Goal: Communication & Community: Answer question/provide support

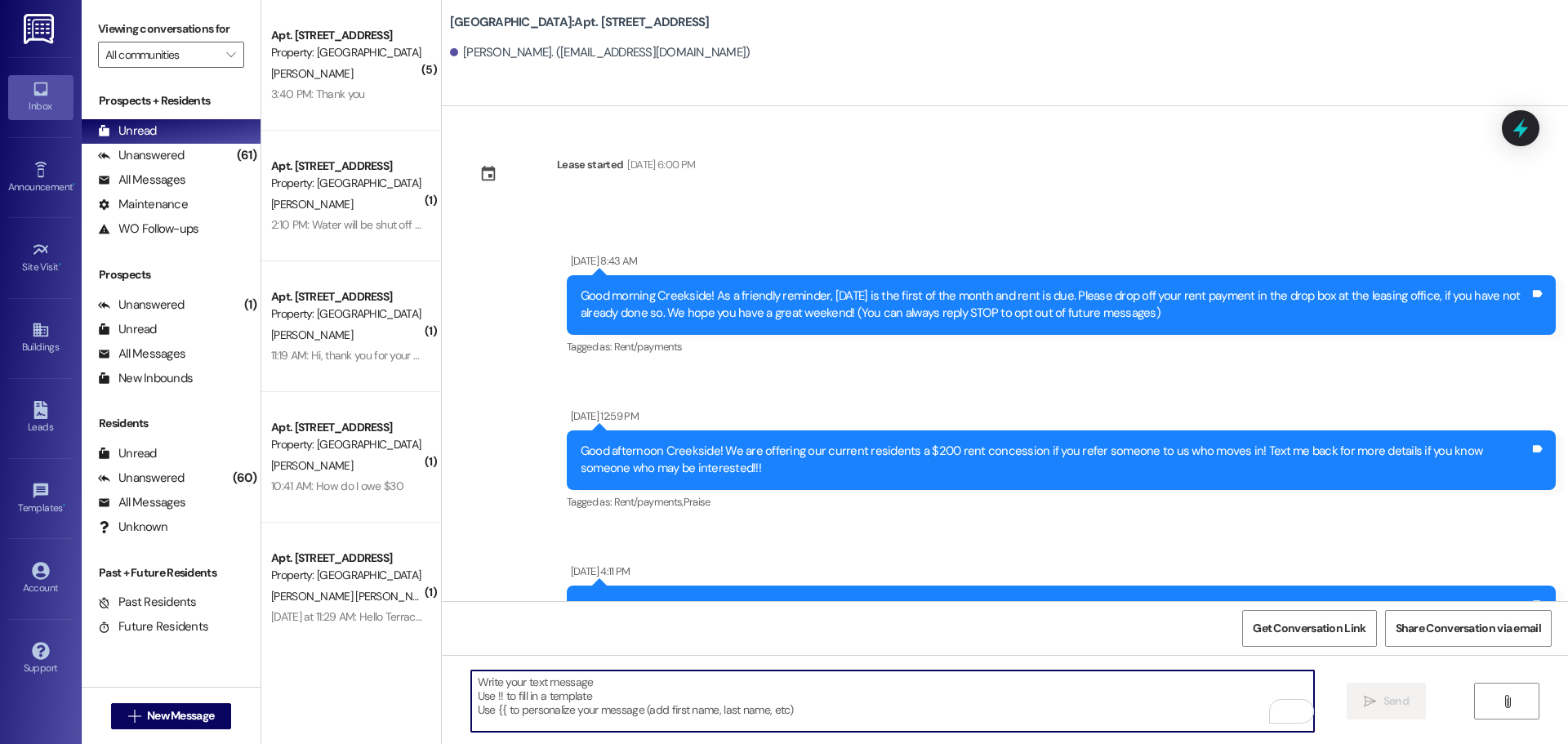
scroll to position [3271, 0]
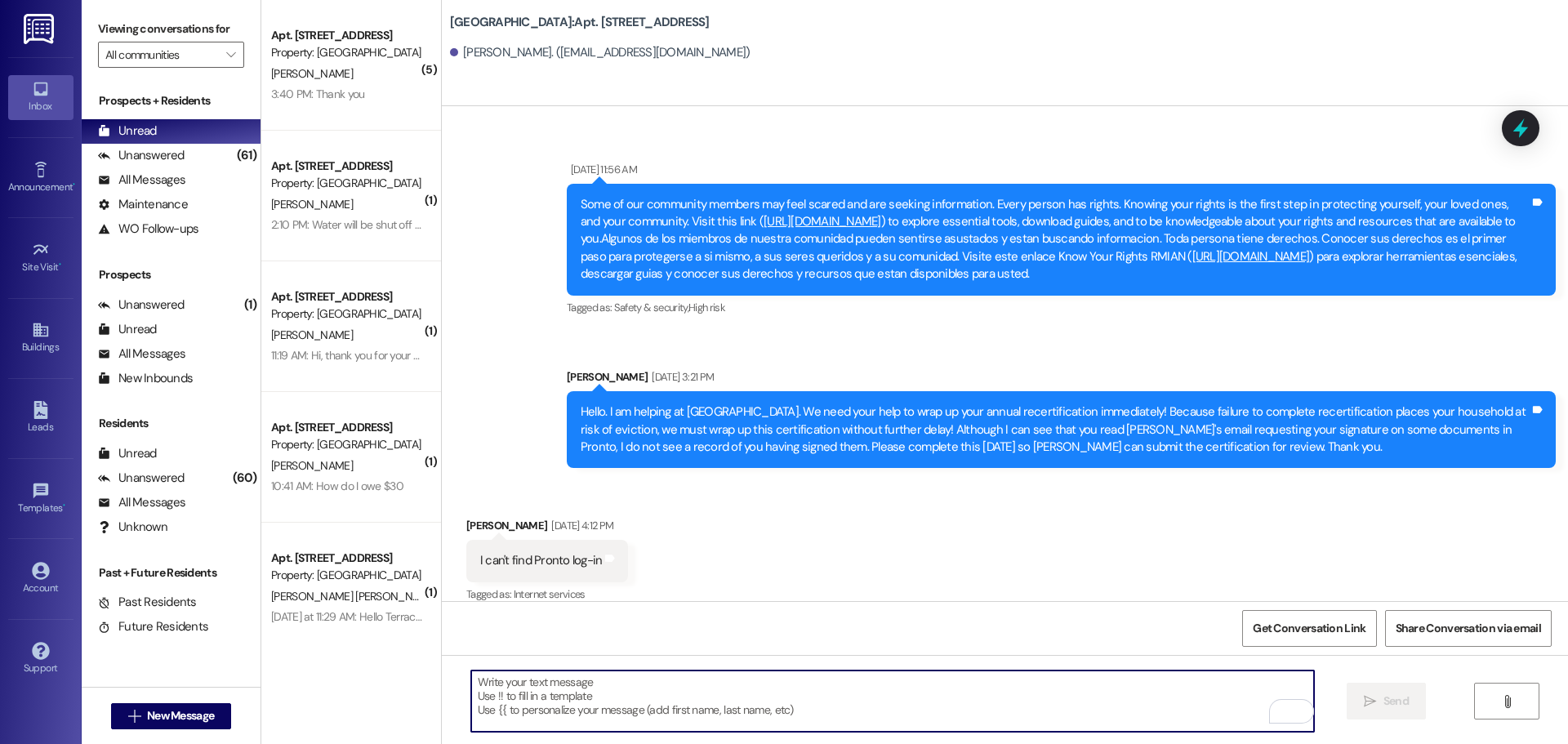
click at [43, 29] on img at bounding box center [40, 28] width 34 height 30
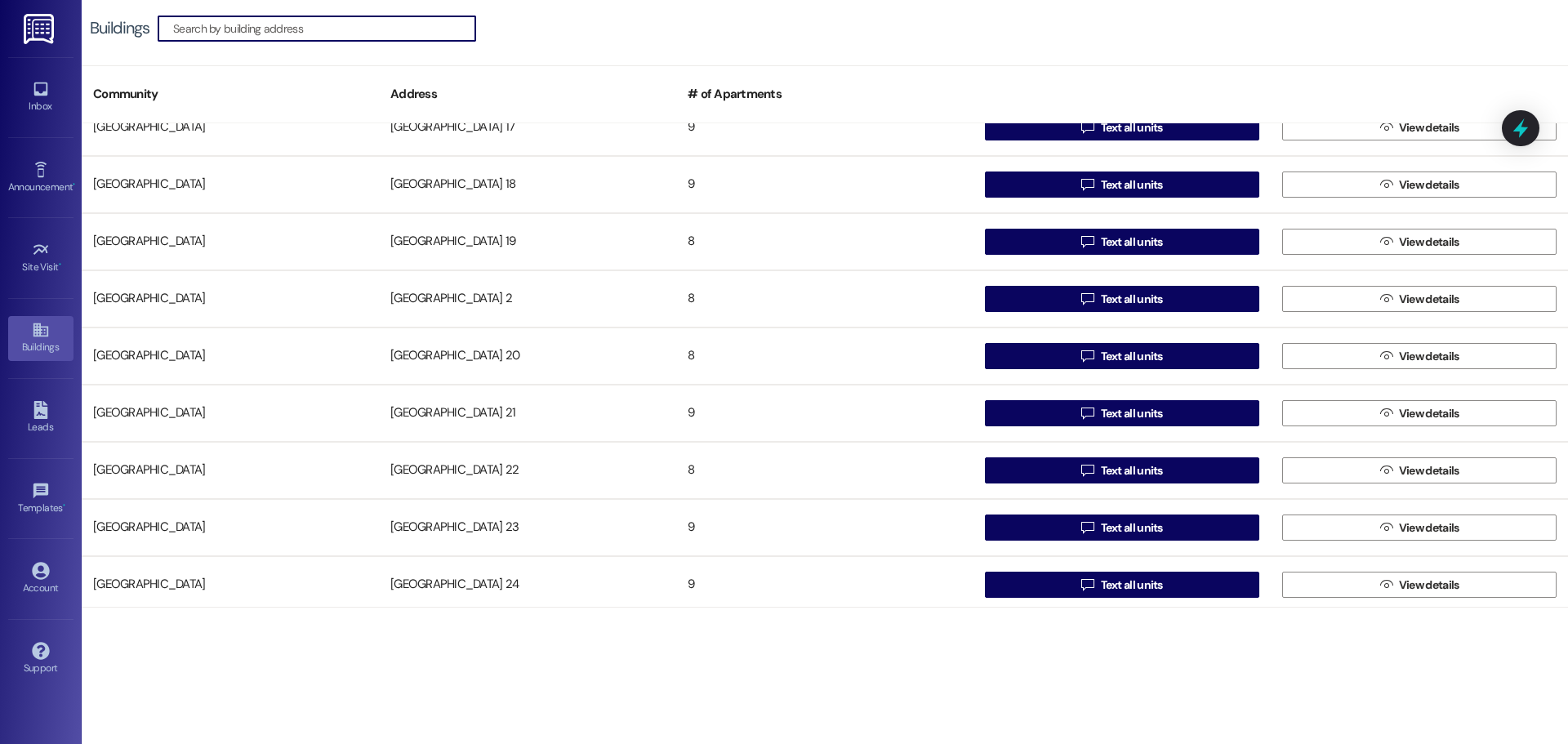
scroll to position [735, 0]
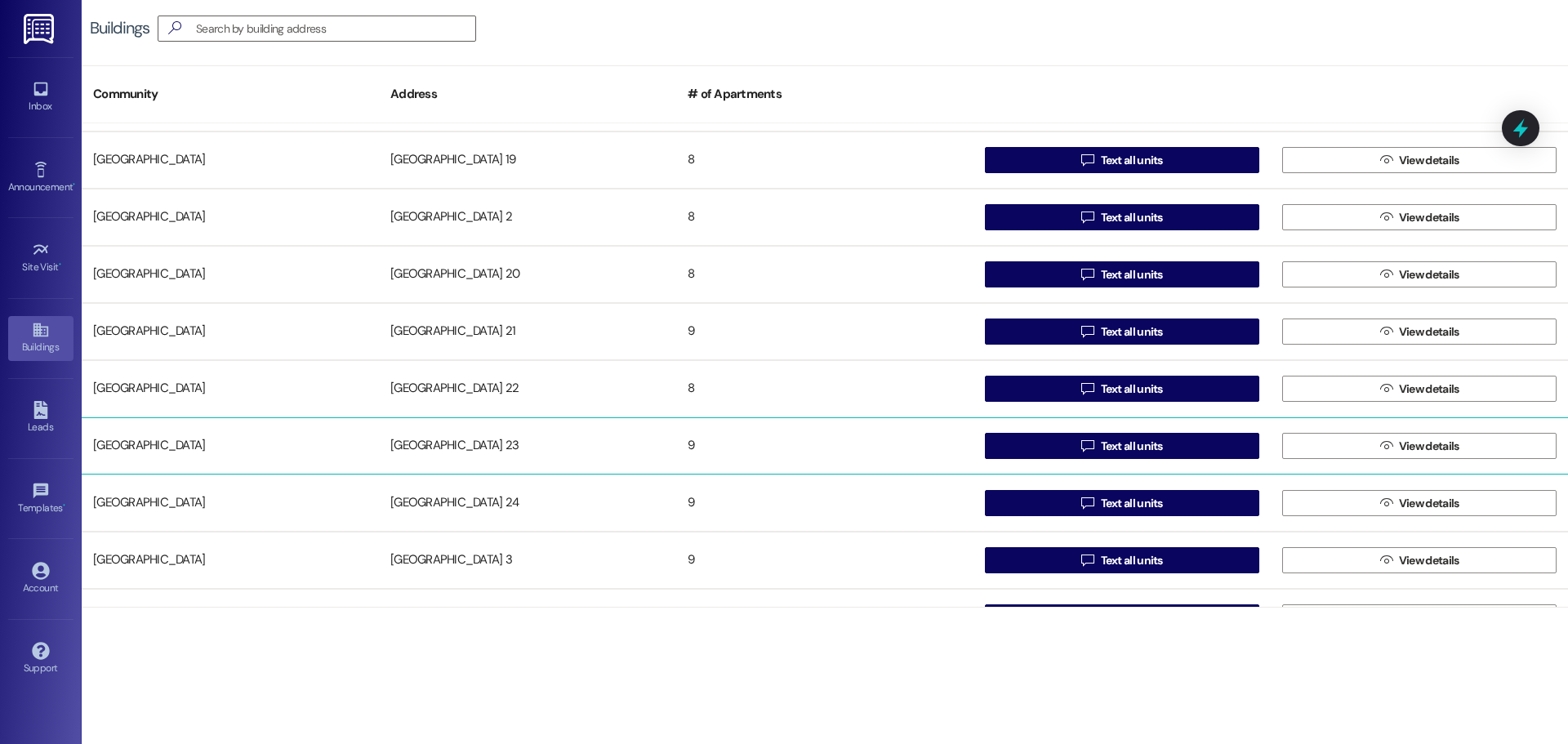
click at [440, 438] on div "[GEOGRAPHIC_DATA] 23" at bounding box center [527, 446] width 298 height 33
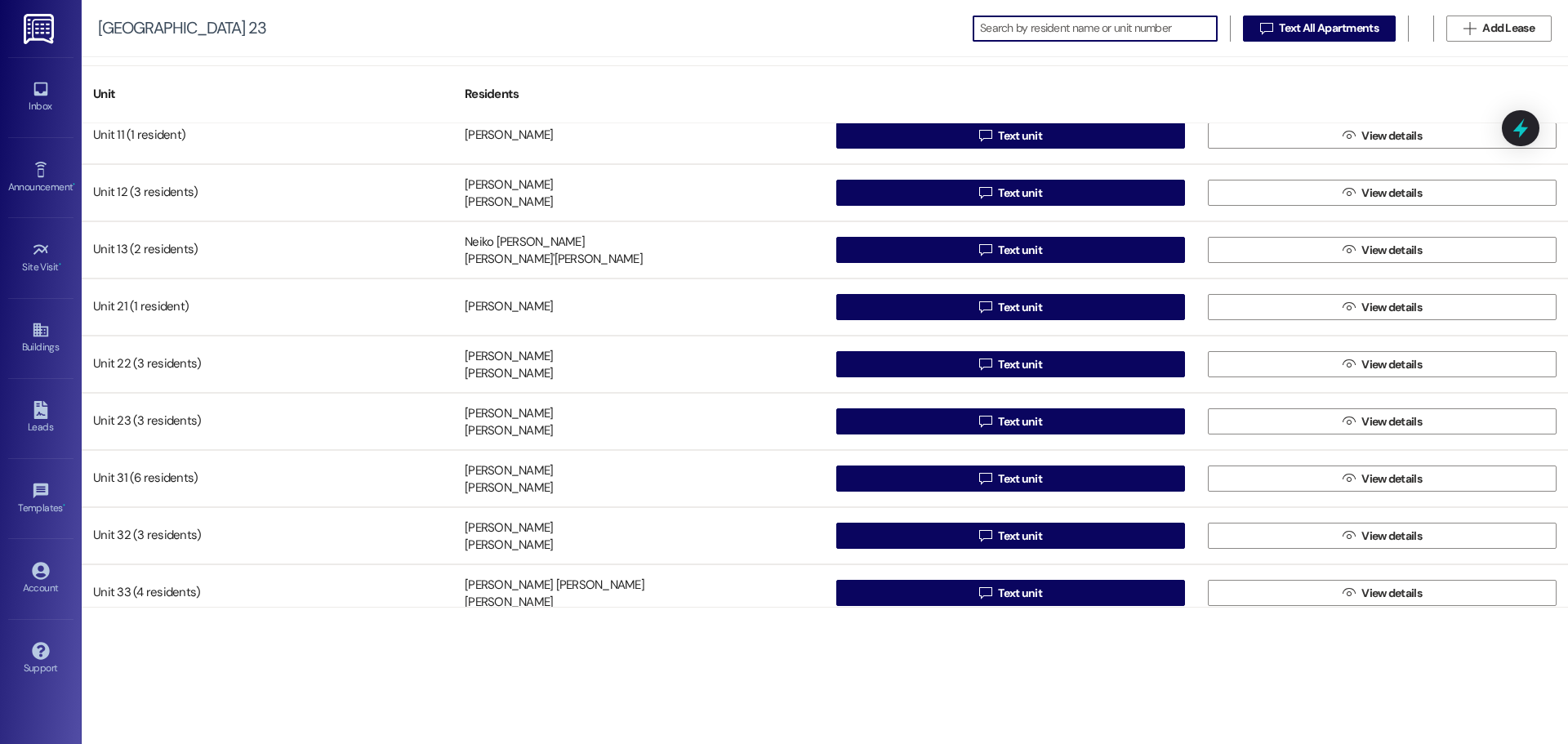
scroll to position [31, 0]
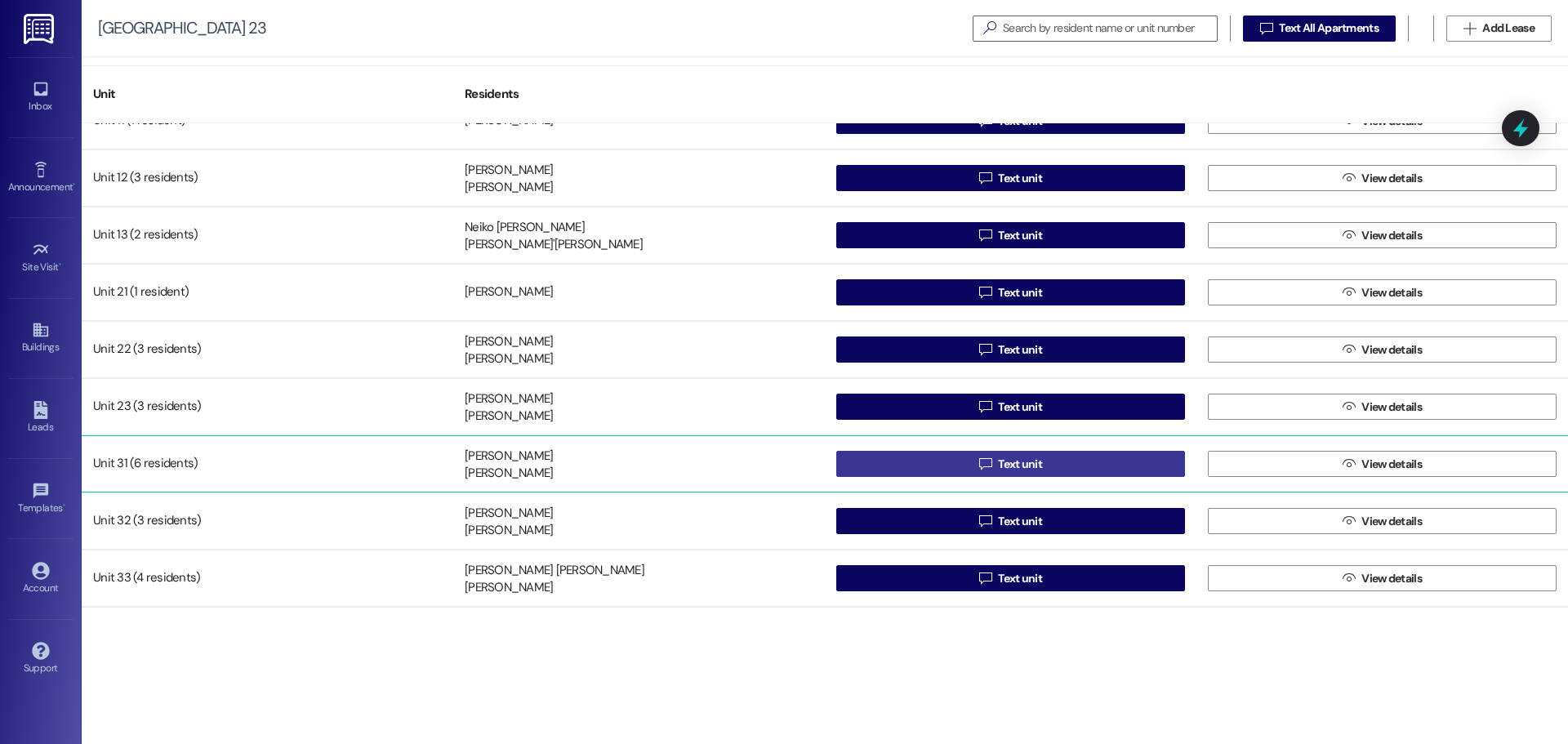
click at [928, 460] on button " Text unit" at bounding box center [1010, 464] width 349 height 26
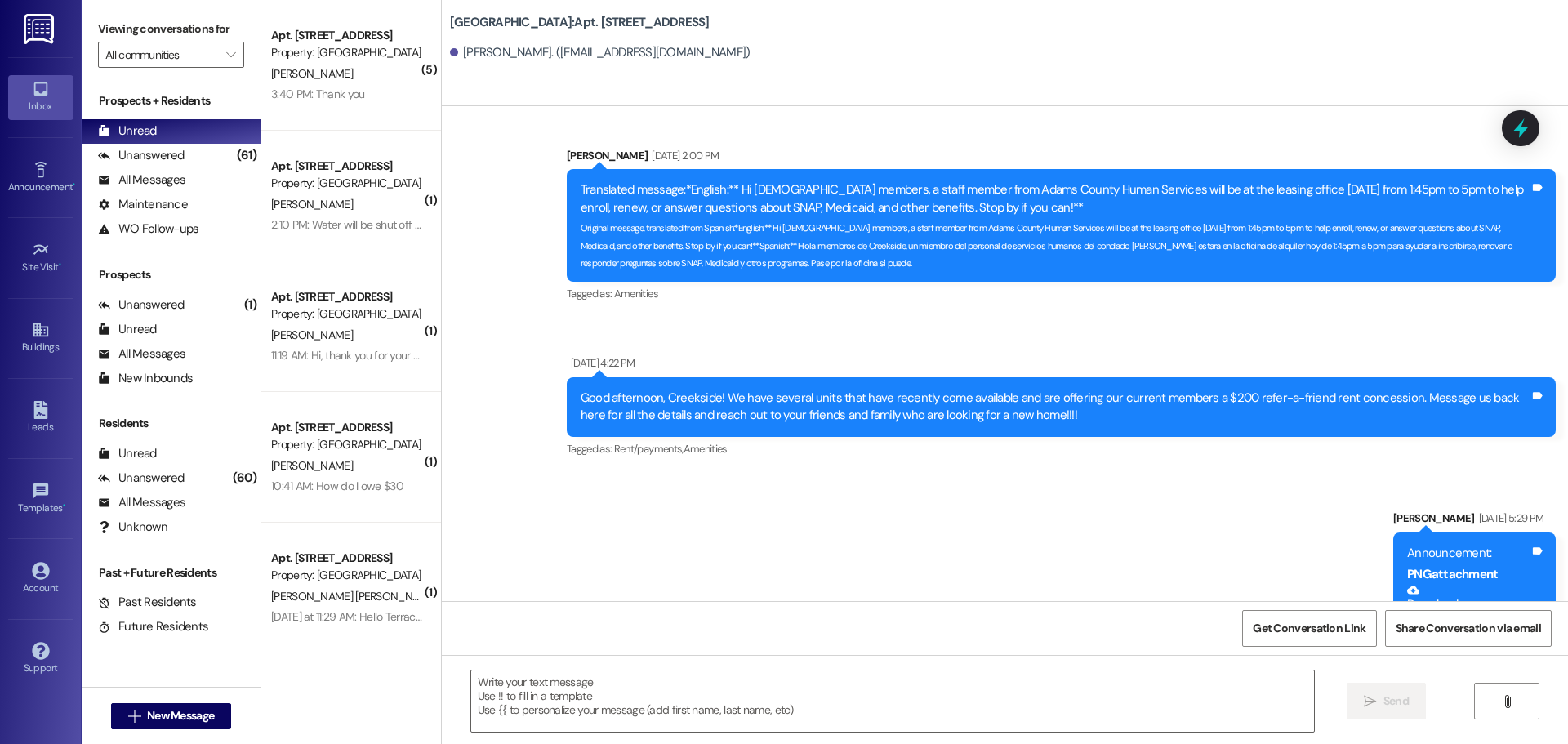
scroll to position [8121, 0]
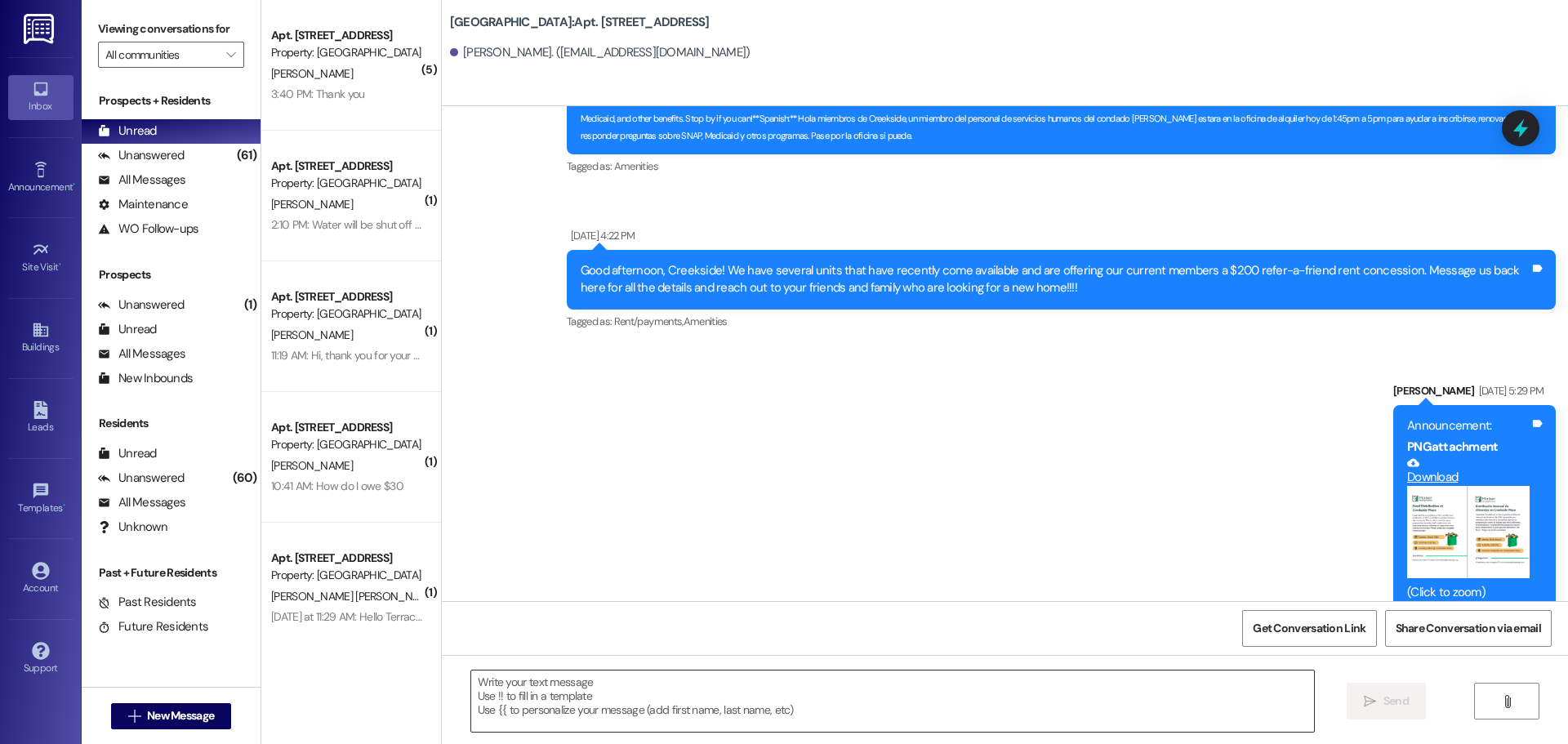
click at [576, 695] on textarea at bounding box center [892, 702] width 843 height 62
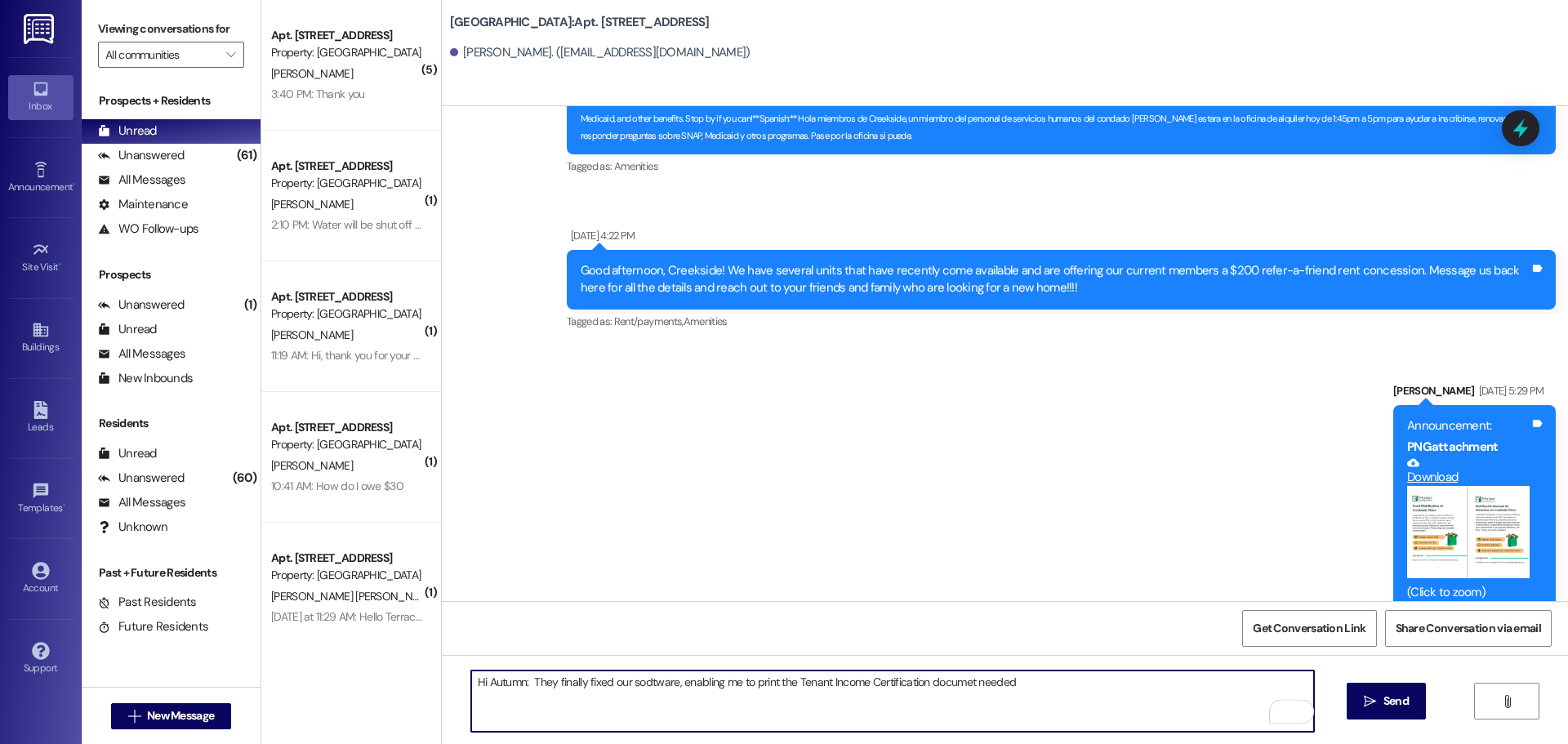
click at [963, 685] on textarea "Hi Autumn: They finally fixed our sodtware, enabling me to print the Tenant Inc…" at bounding box center [892, 702] width 843 height 62
click at [961, 684] on textarea "Hi Autumn: They finally fixed our sodtware, enabling me to print the Tenant Inc…" at bounding box center [892, 702] width 843 height 62
click at [1046, 690] on textarea "Hi Autumn: They finally fixed our sodtware, enabling me to print the Tenant Inc…" at bounding box center [892, 702] width 843 height 62
click at [640, 682] on textarea "Hi Autumn: They finally fixed our sodtware, enabling me to print the Tenant Inc…" at bounding box center [892, 702] width 843 height 62
click at [1032, 686] on textarea "Hi Autumn: They finally fixed our software, enabling me to print the Tenant Inc…" at bounding box center [892, 702] width 843 height 62
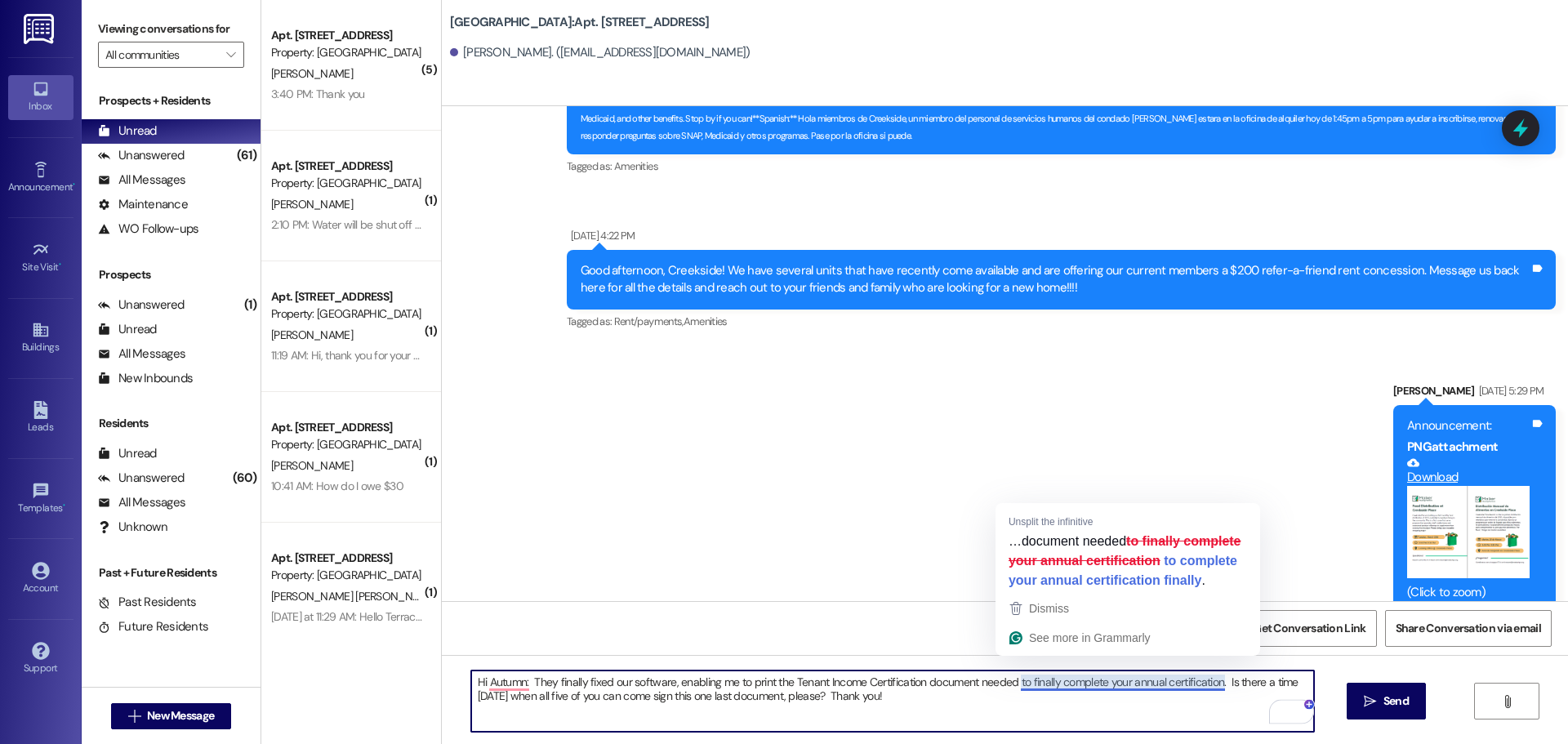
click at [1052, 680] on textarea "Hi Autumn: They finally fixed our software, enabling me to print the Tenant Inc…" at bounding box center [892, 702] width 843 height 62
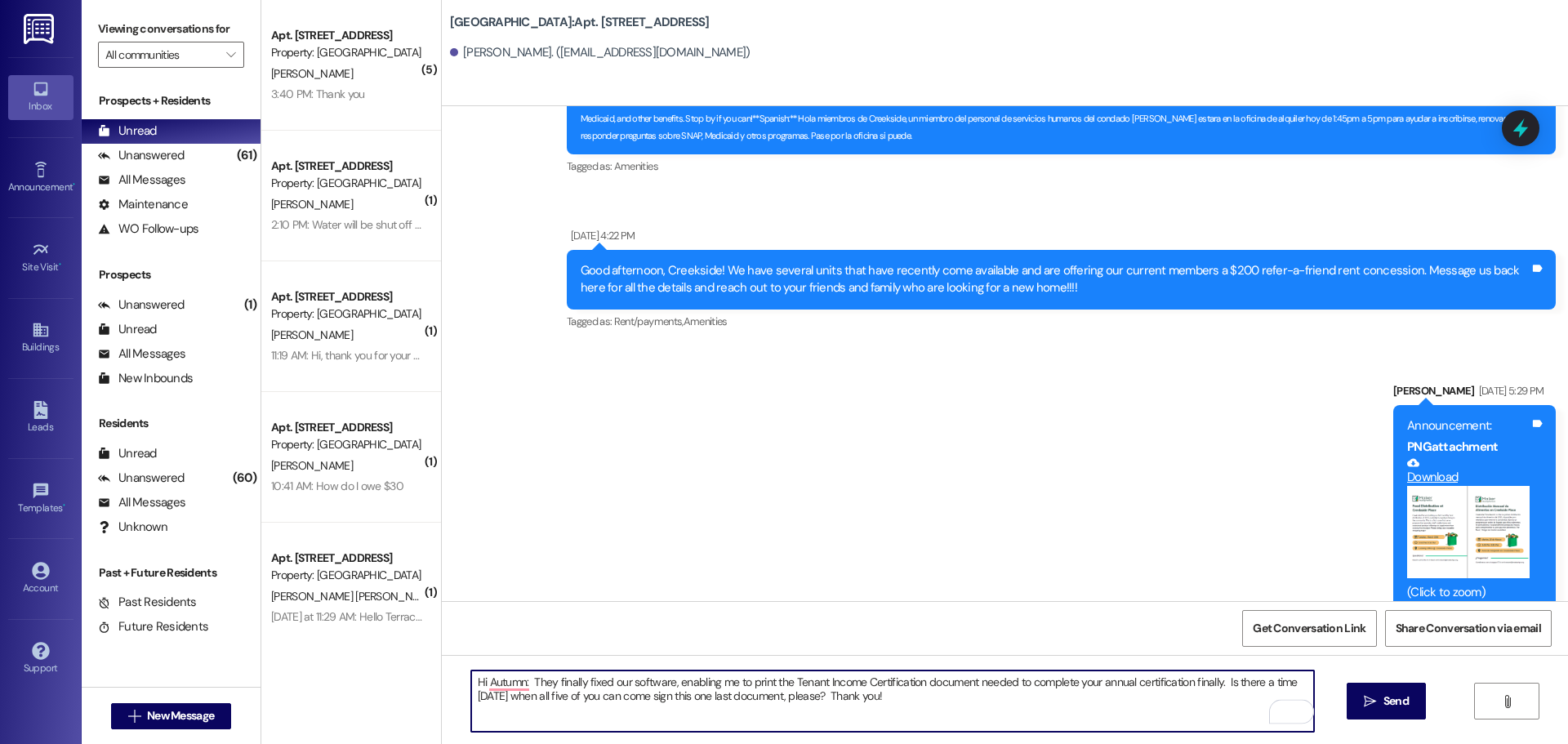
click at [1184, 682] on textarea "Hi Autumn: They finally fixed our software, enabling me to print the Tenant Inc…" at bounding box center [892, 702] width 843 height 62
click at [518, 683] on textarea "Hi Autumn: They finally fixed our software, enabling me to print the Tenant Inc…" at bounding box center [892, 702] width 843 height 62
type textarea "Hi Autumn, They finally fixed our software, enabling me to print the Tenant Inc…"
click at [1384, 696] on span "Send" at bounding box center [1396, 702] width 25 height 17
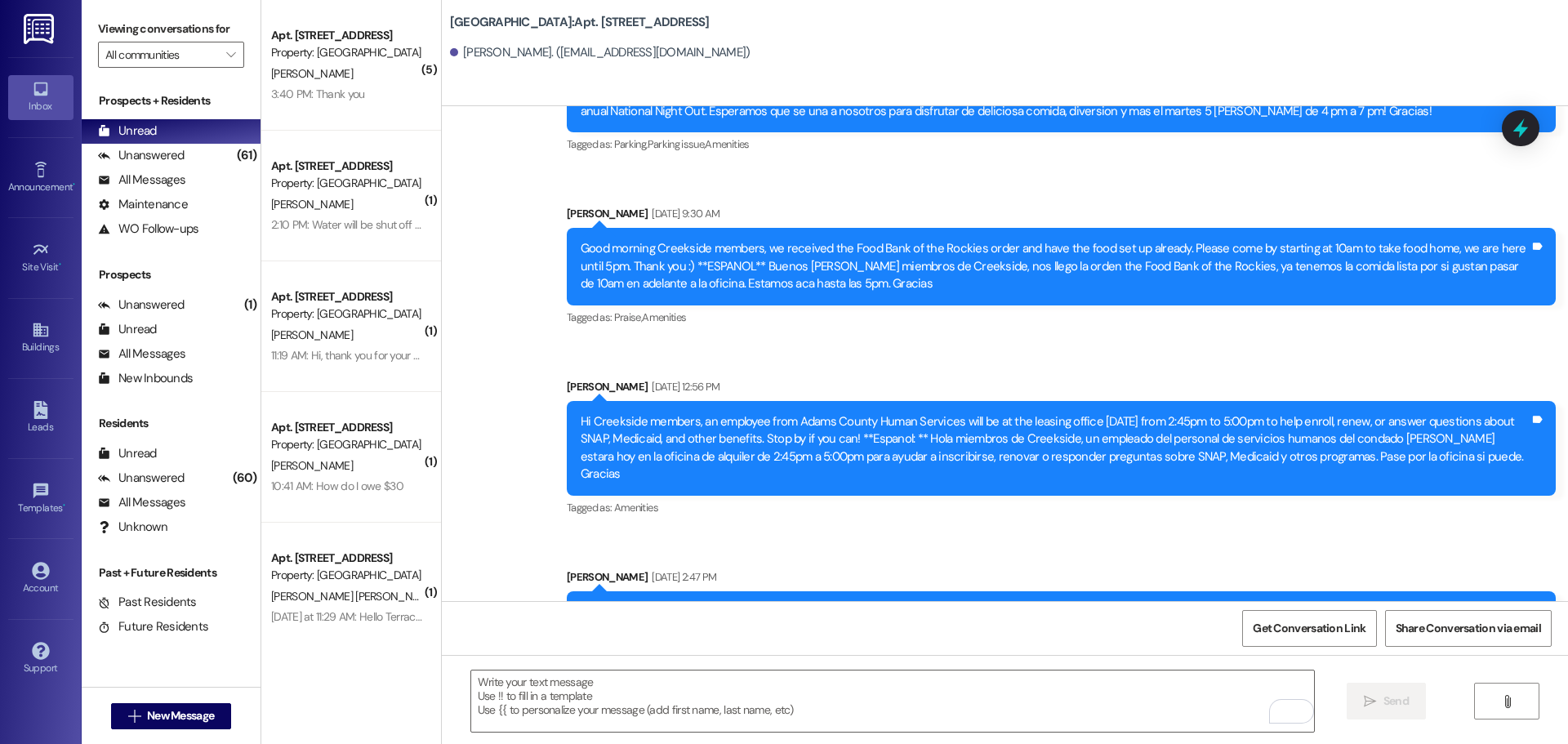
scroll to position [17352, 0]
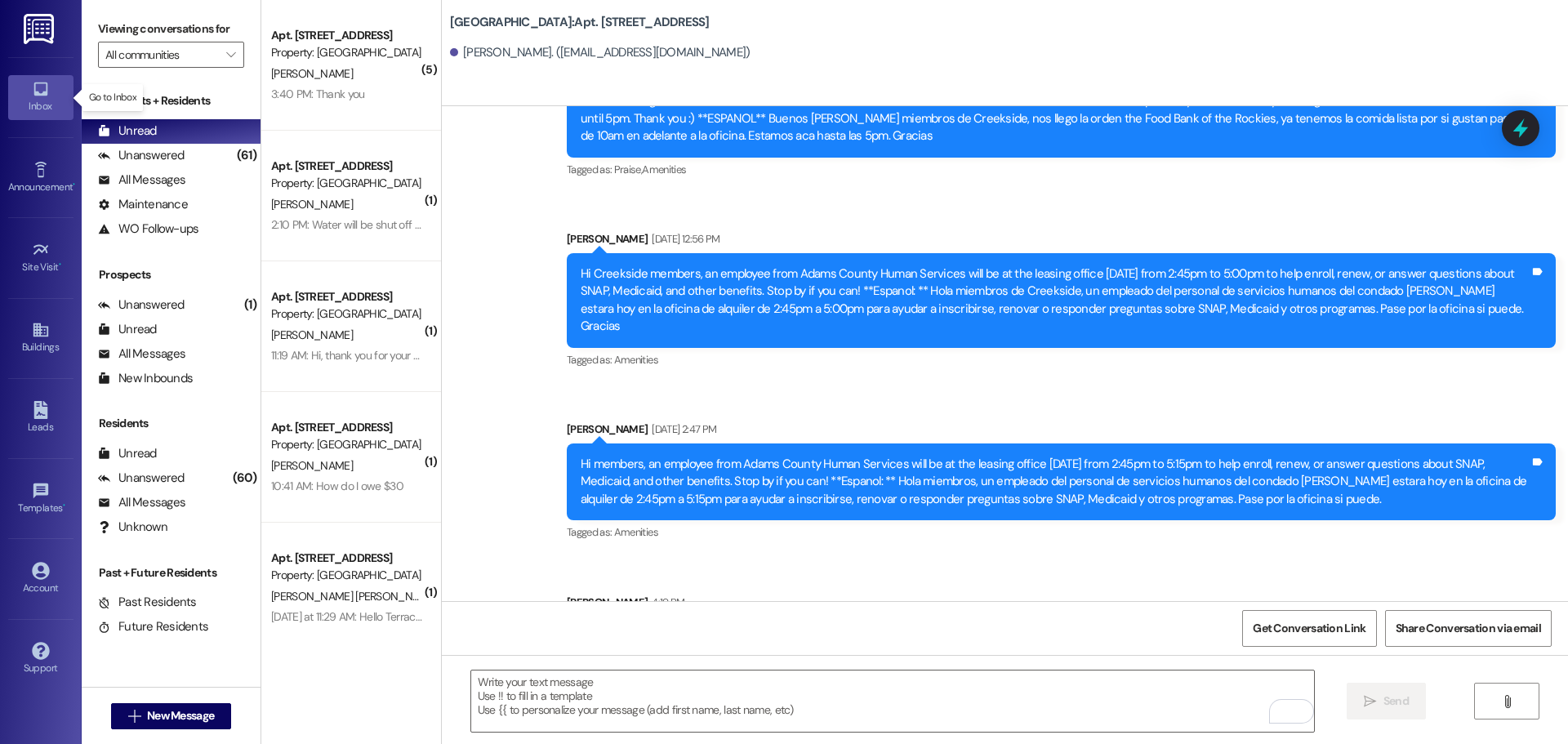
click at [32, 93] on icon at bounding box center [40, 89] width 18 height 18
click at [136, 55] on input "All communities" at bounding box center [161, 54] width 113 height 26
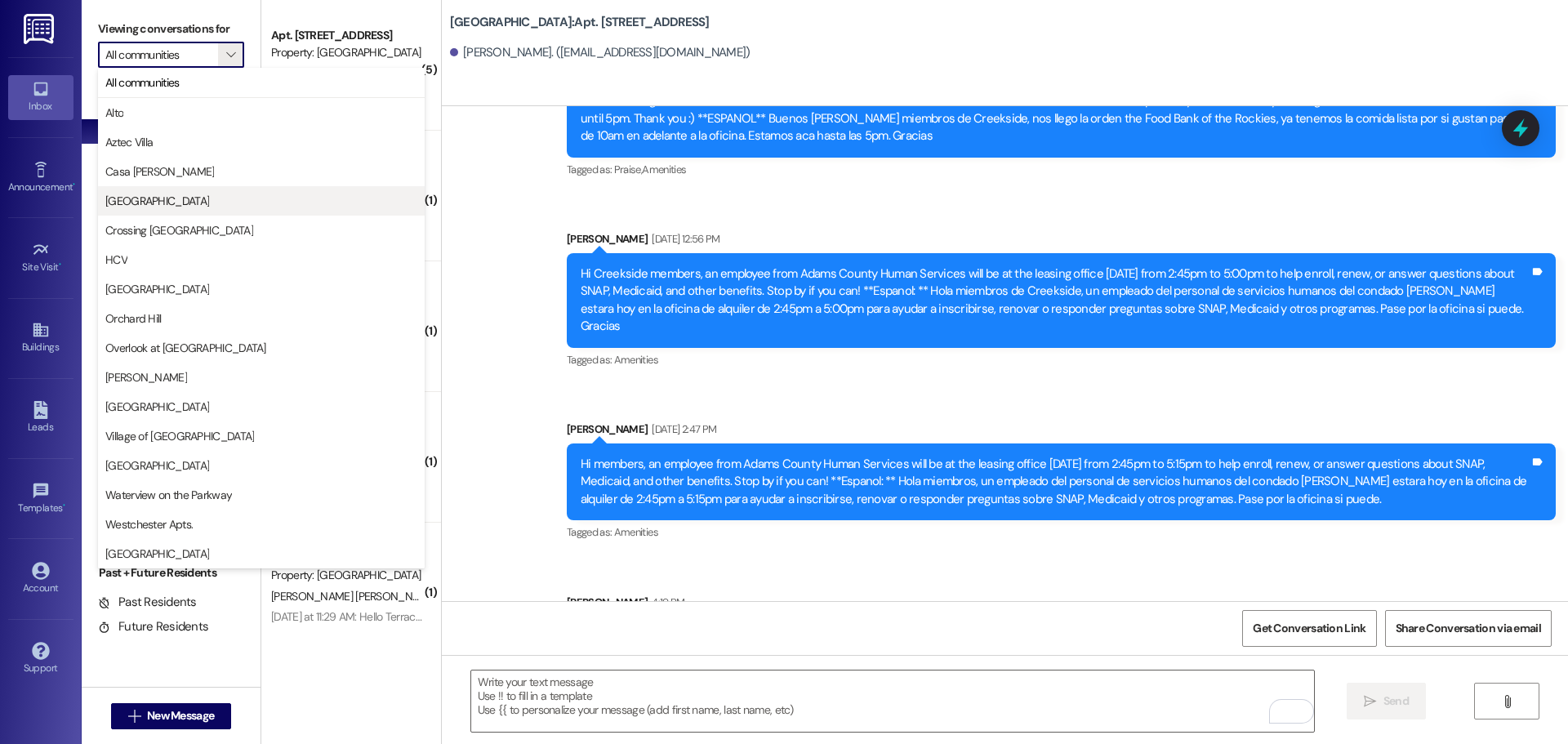
click at [143, 198] on span "[GEOGRAPHIC_DATA]" at bounding box center [157, 200] width 104 height 16
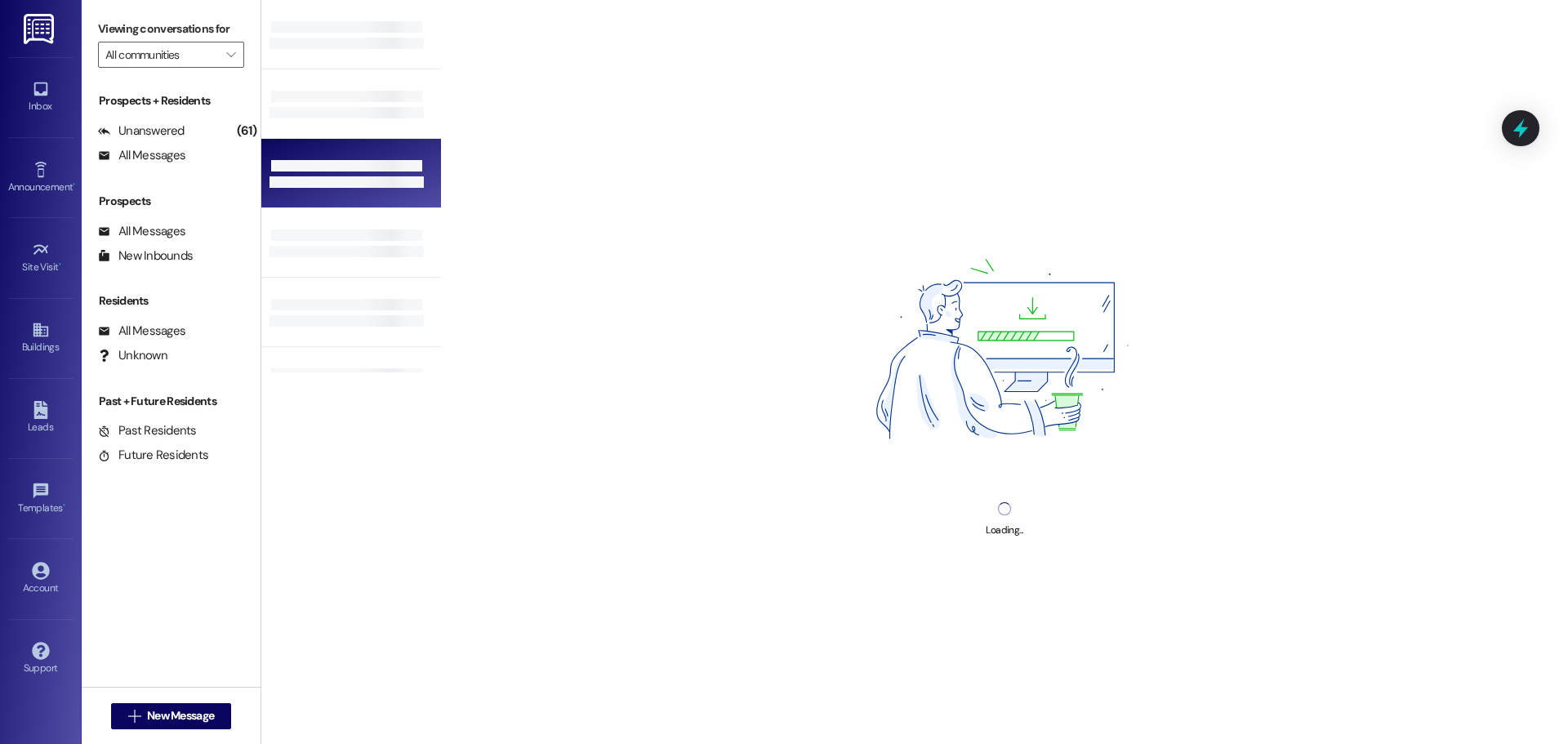
type input "[GEOGRAPHIC_DATA]"
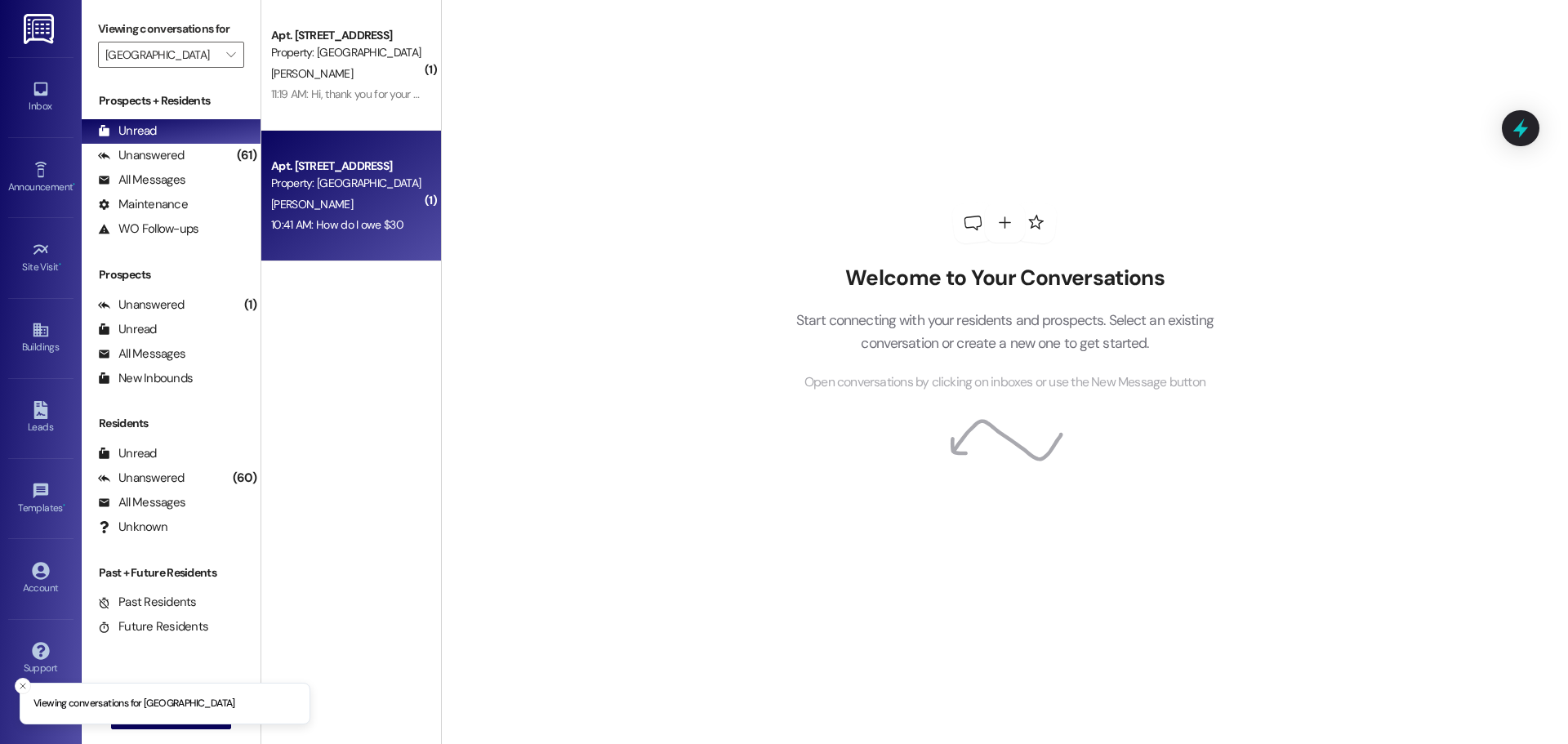
click at [340, 199] on div "[PERSON_NAME]" at bounding box center [347, 204] width 154 height 20
click at [340, 198] on div "[PERSON_NAME]" at bounding box center [347, 204] width 154 height 20
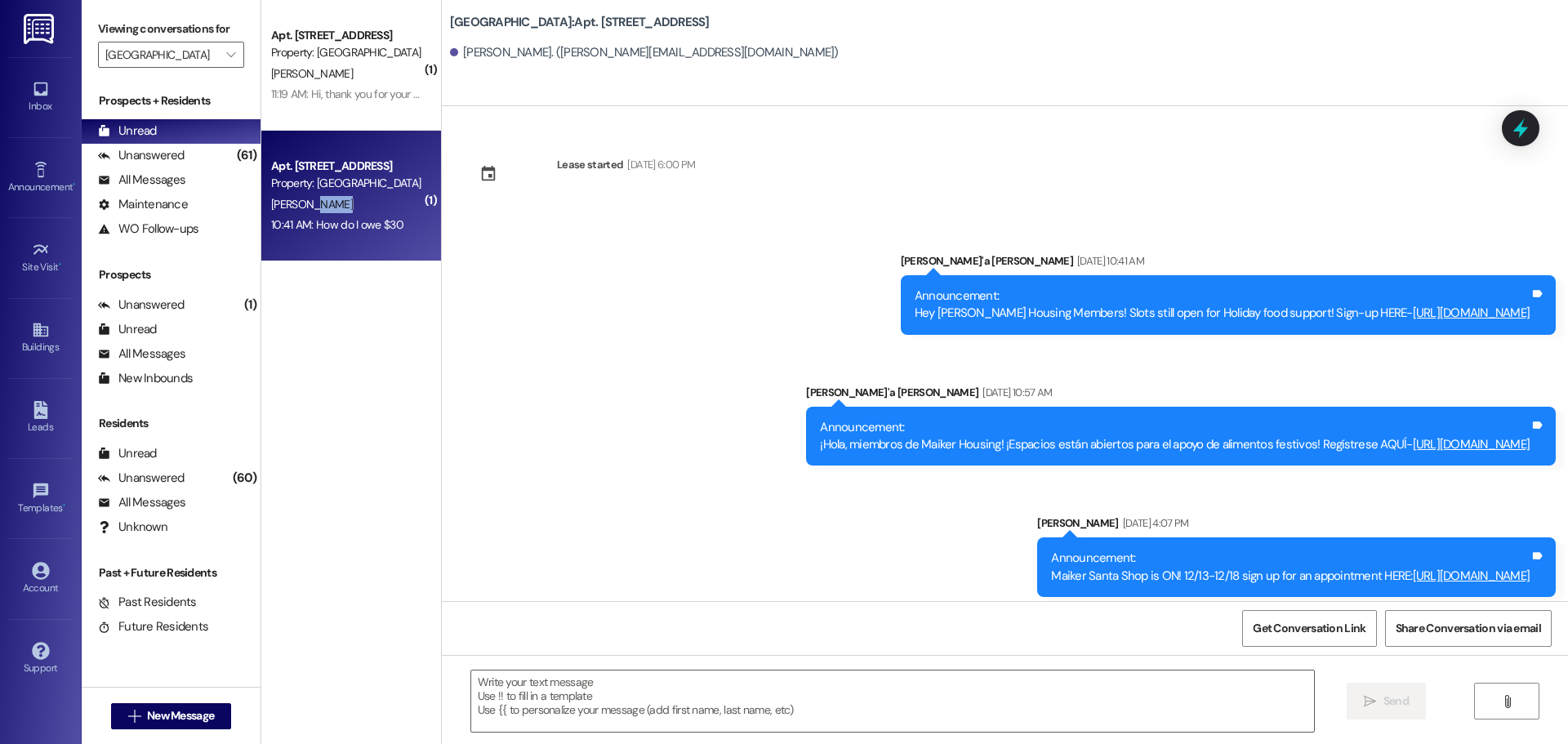
scroll to position [43643, 0]
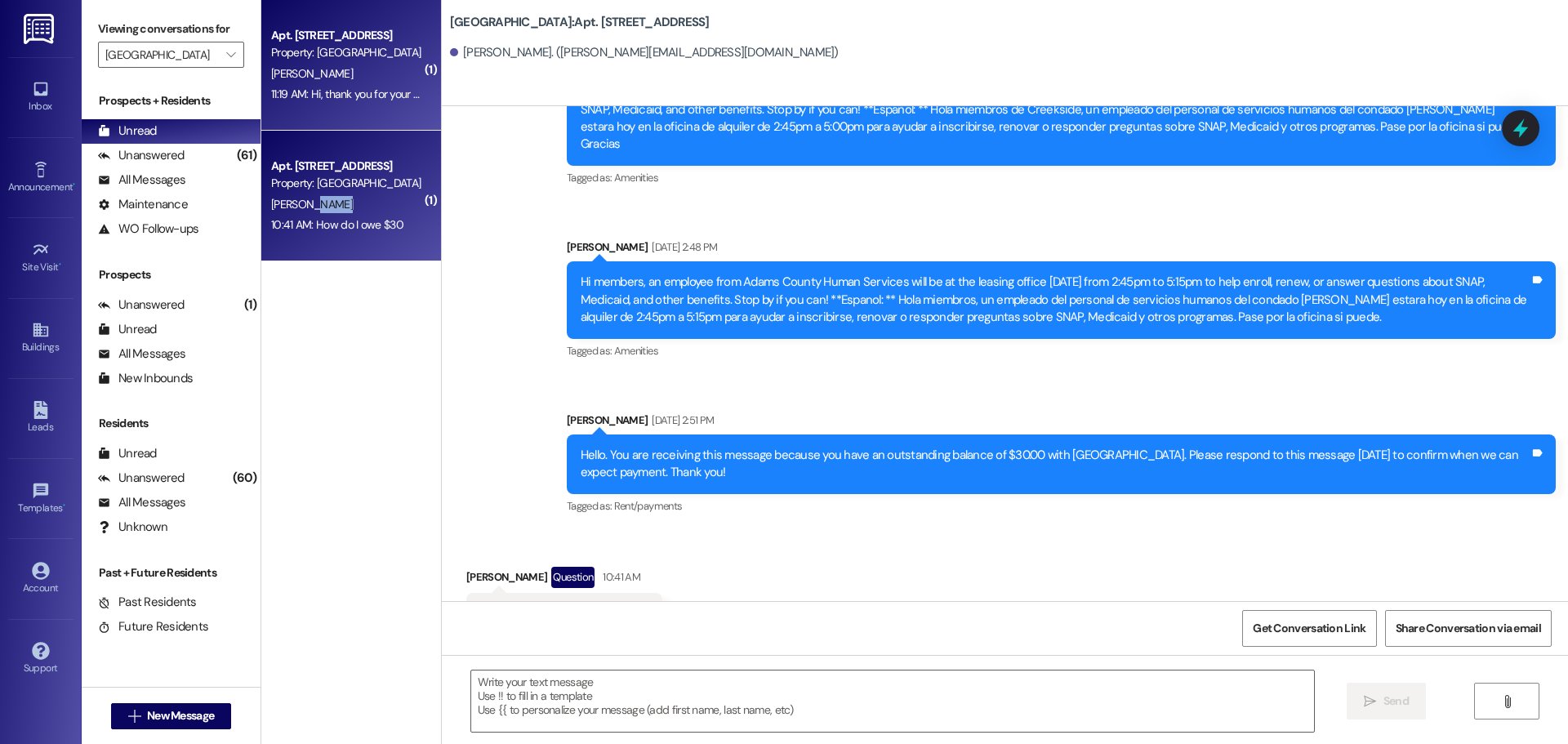
click at [287, 84] on div "11:19 AM: Hi, thank you for your message. Our team will get back to you [DATE] …" at bounding box center [347, 93] width 154 height 20
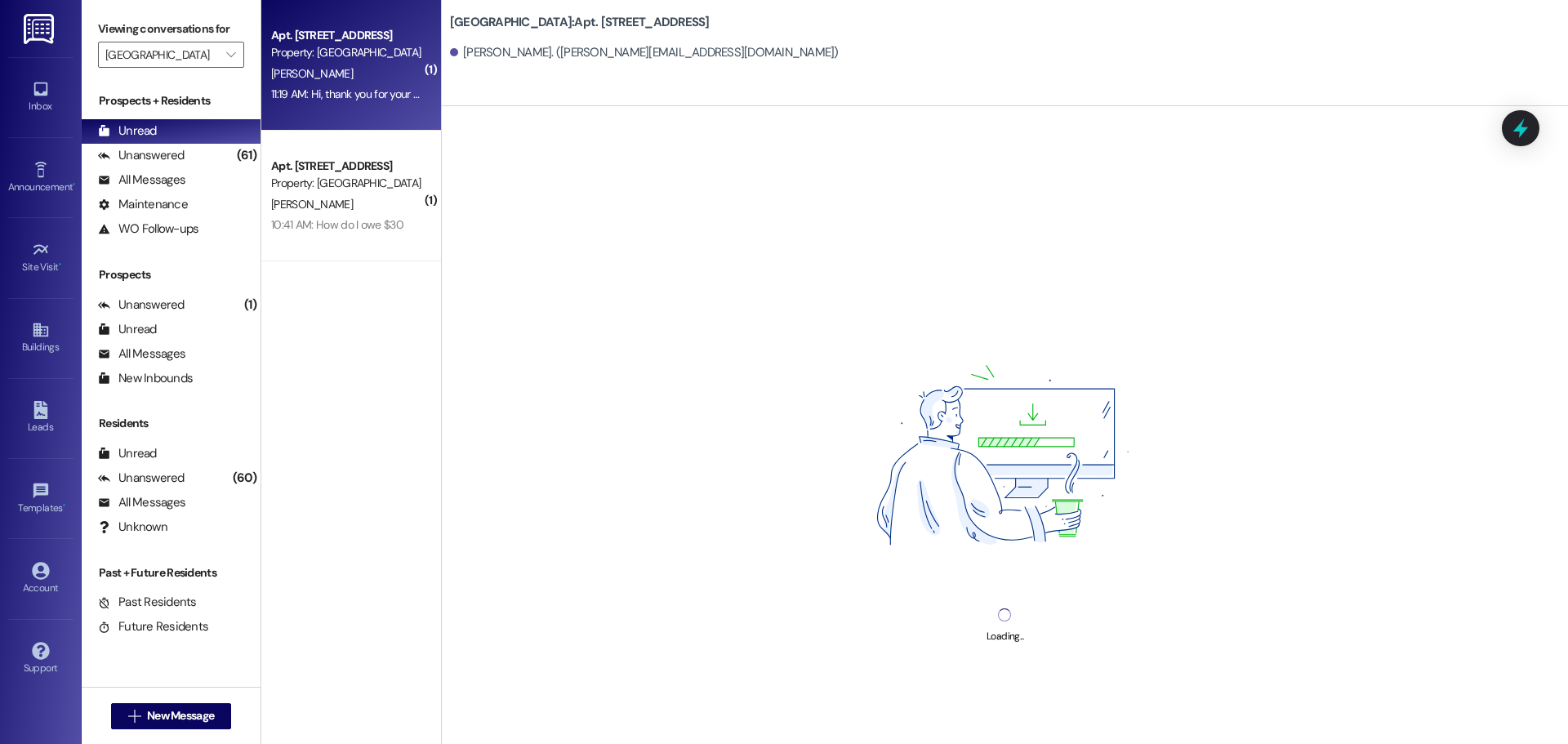
click at [287, 84] on div "11:19 AM: Hi, thank you for your message. Our team will get back to you [DATE] …" at bounding box center [347, 93] width 154 height 20
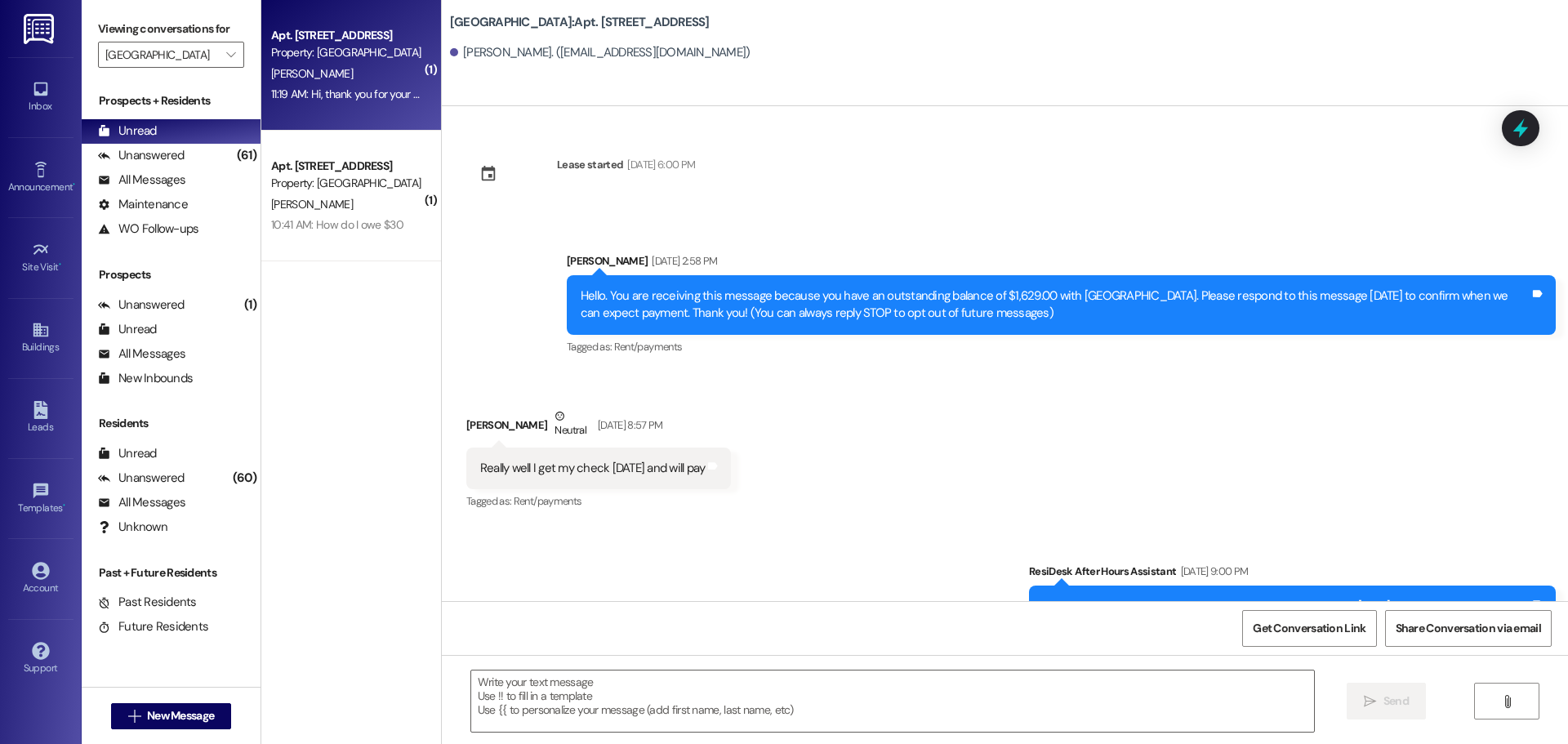
scroll to position [463, 0]
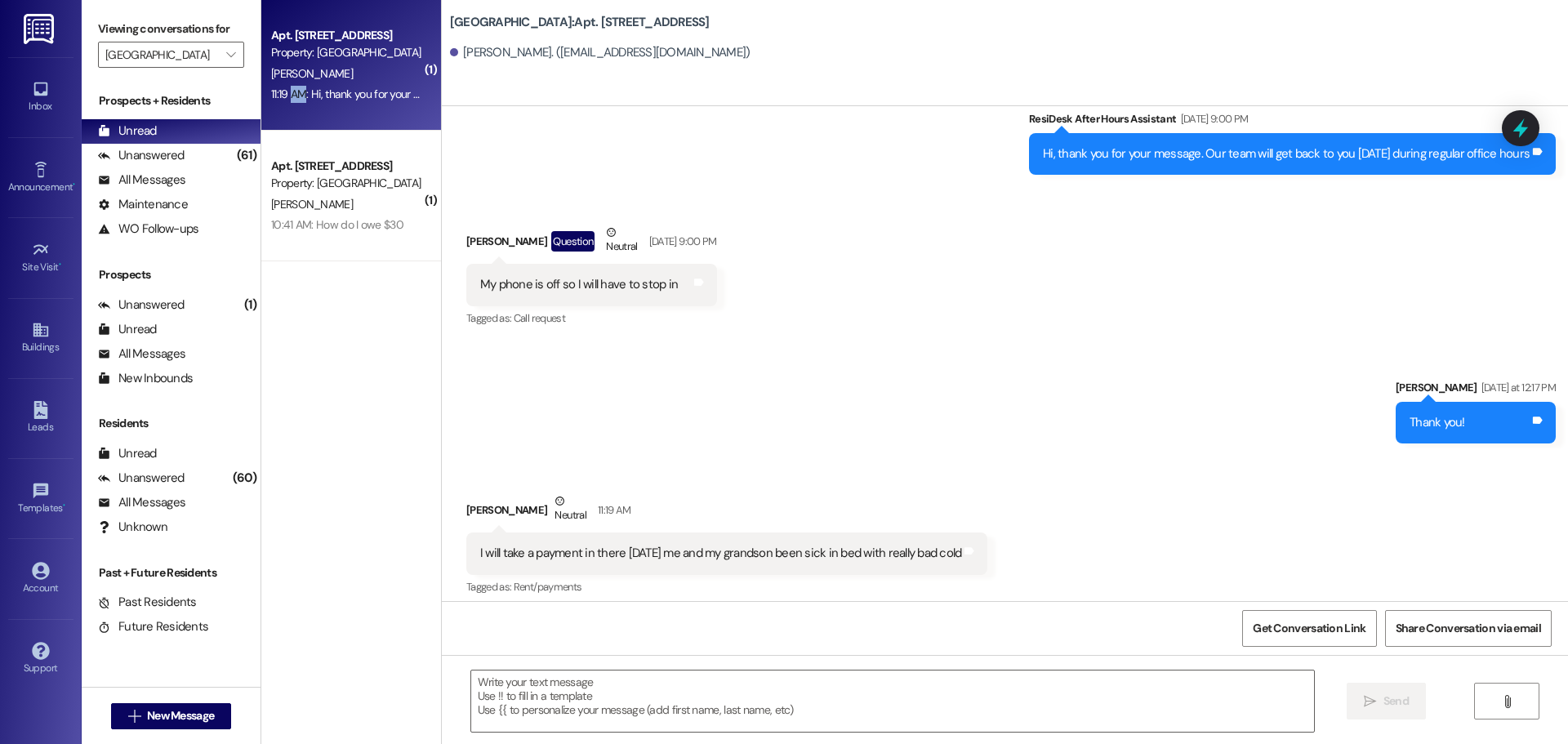
click at [287, 84] on div "11:19 AM: Hi, thank you for your message. Our team will get back to you [DATE] …" at bounding box center [347, 93] width 154 height 20
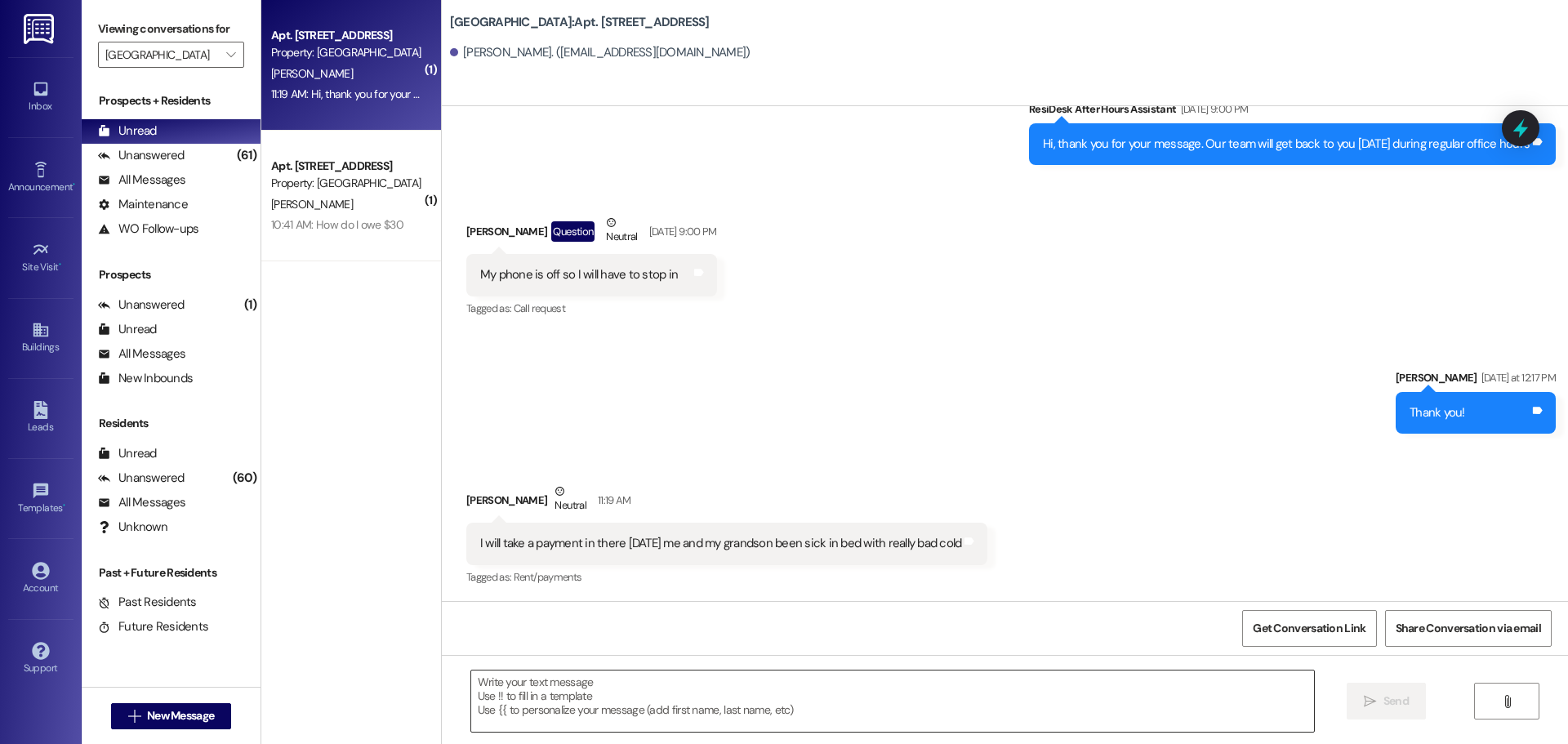
click at [668, 689] on textarea at bounding box center [892, 702] width 843 height 62
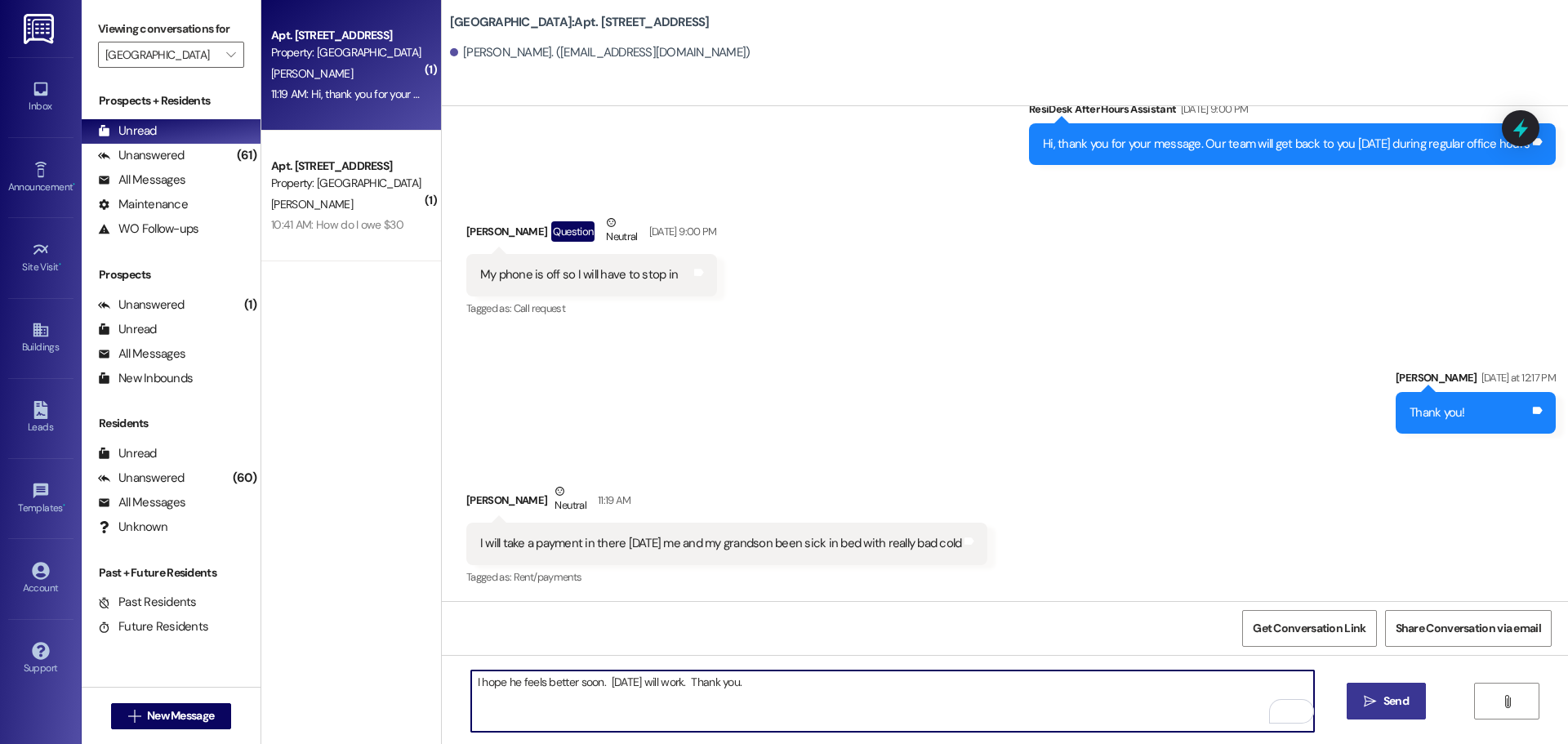
type textarea "I hope he feels better soon. [DATE] will work. Thank you."
click at [1394, 697] on span "Send" at bounding box center [1396, 702] width 25 height 17
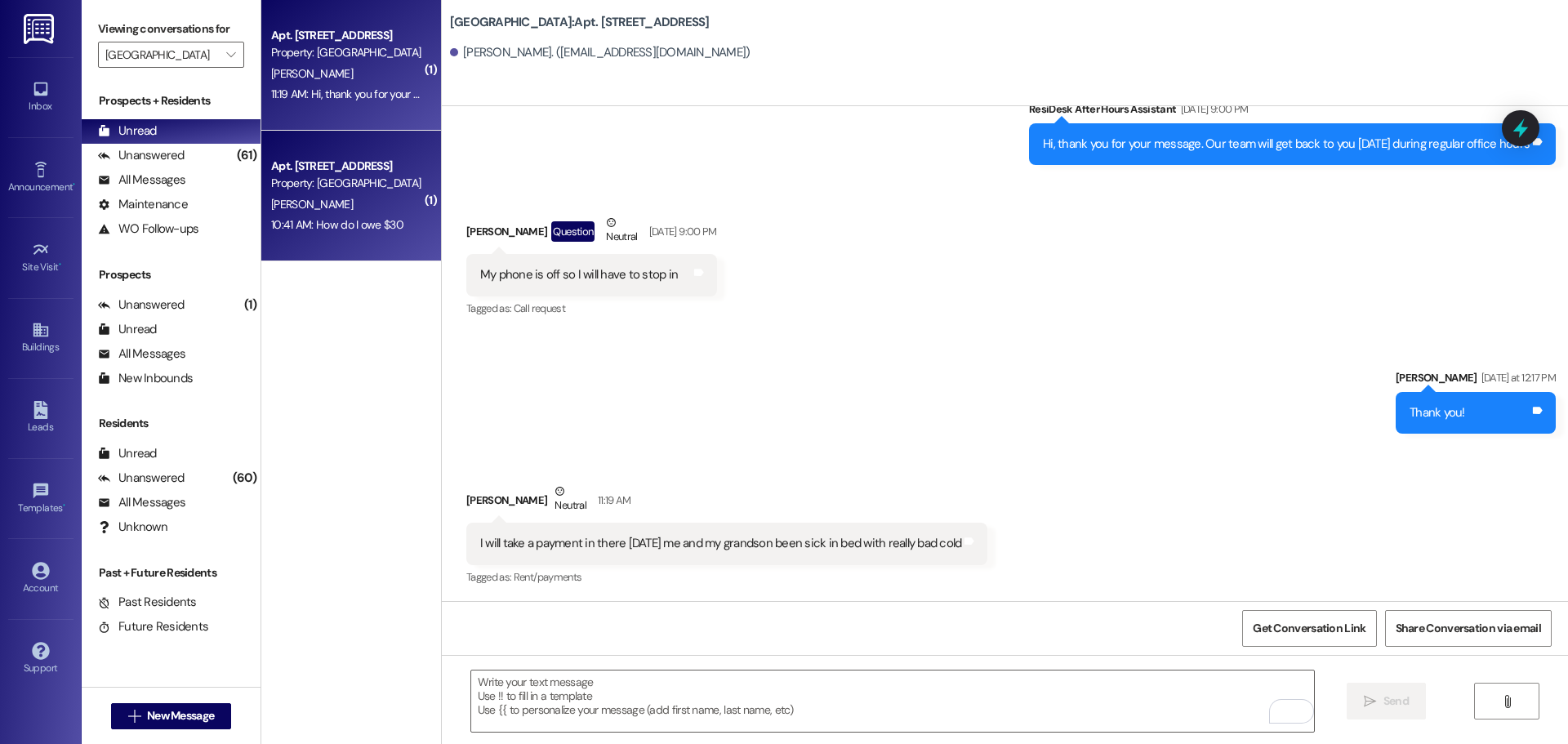
click at [325, 191] on div "Property: [GEOGRAPHIC_DATA]" at bounding box center [347, 183] width 151 height 17
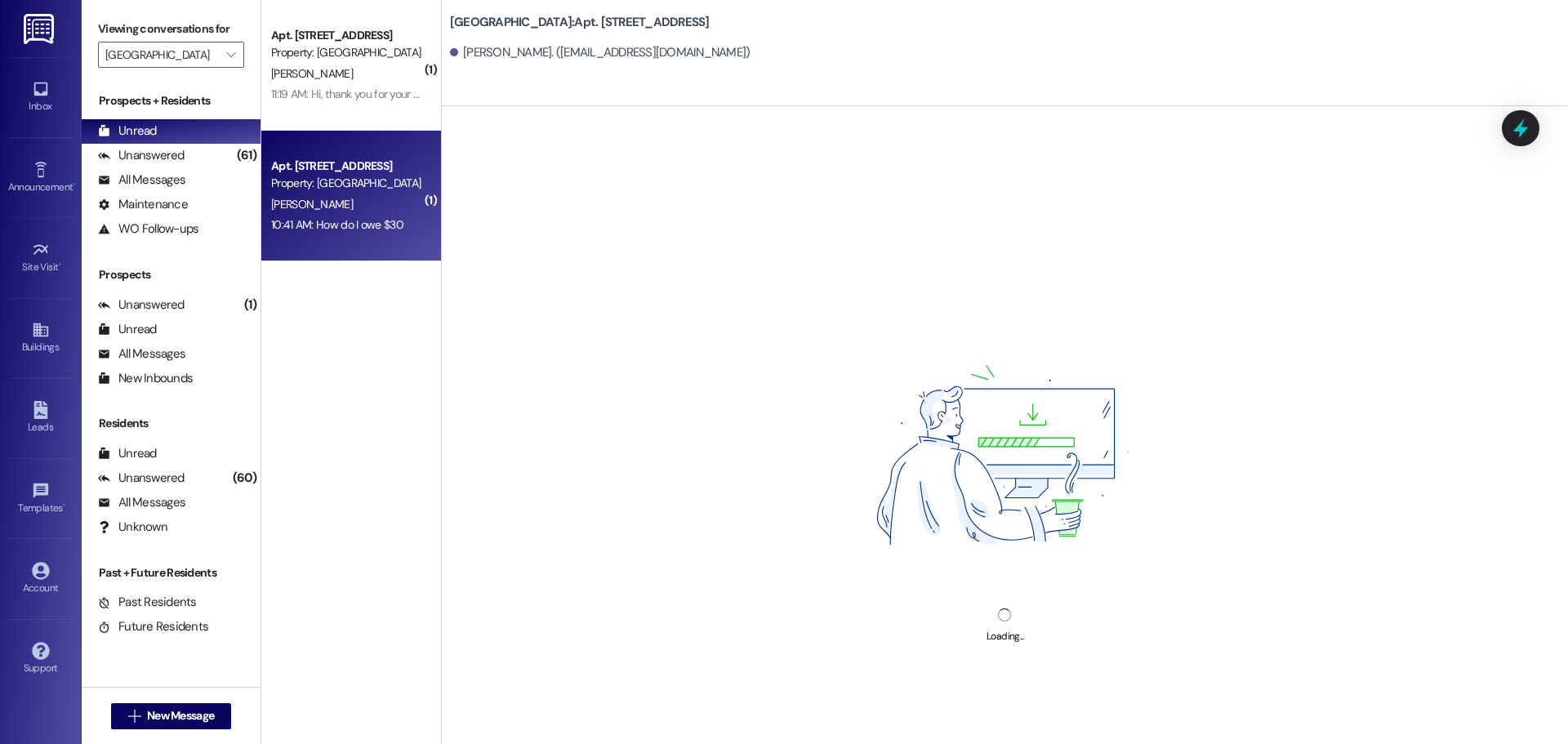
click at [325, 191] on div "Property: [GEOGRAPHIC_DATA]" at bounding box center [347, 183] width 151 height 17
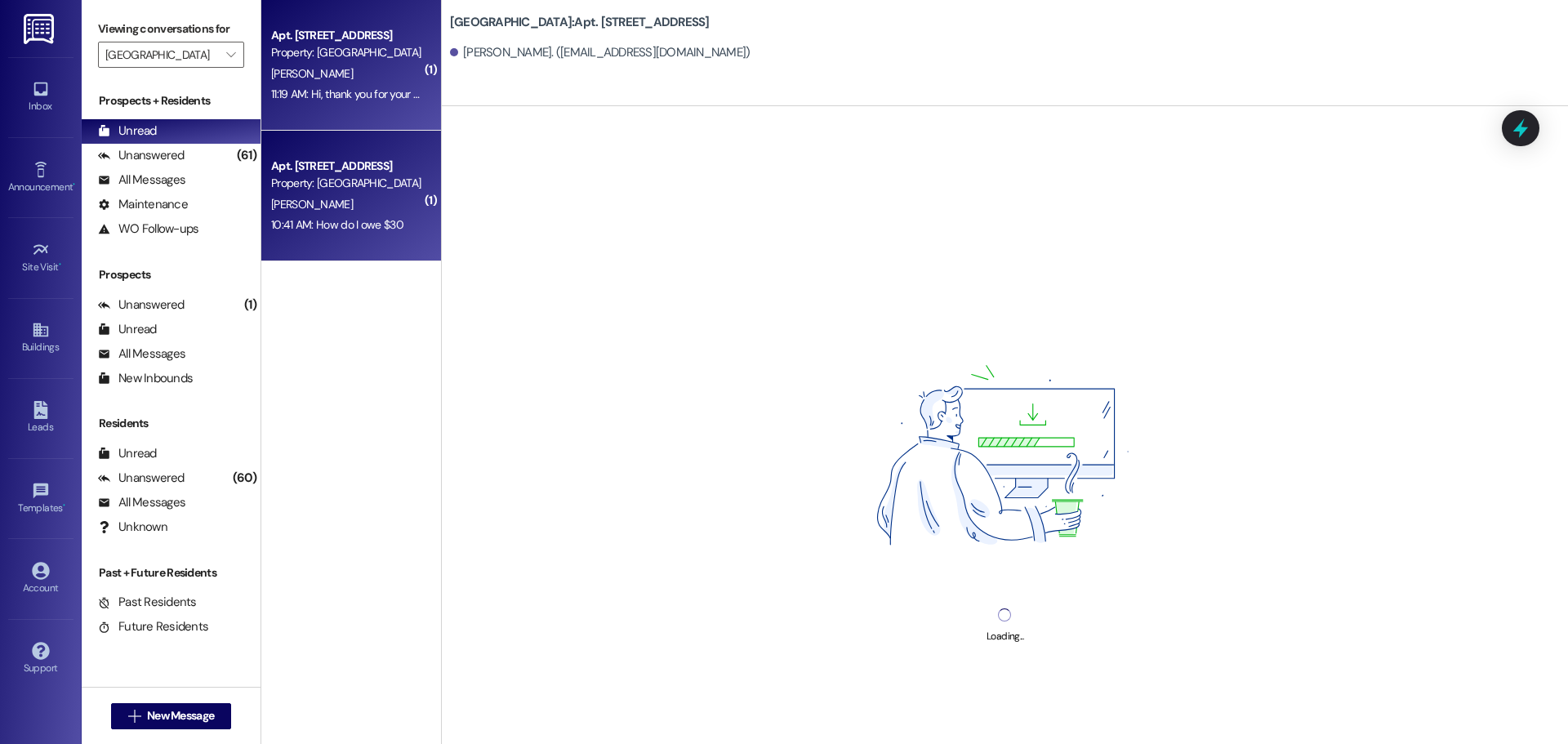
click at [339, 79] on div "[PERSON_NAME]" at bounding box center [347, 73] width 154 height 20
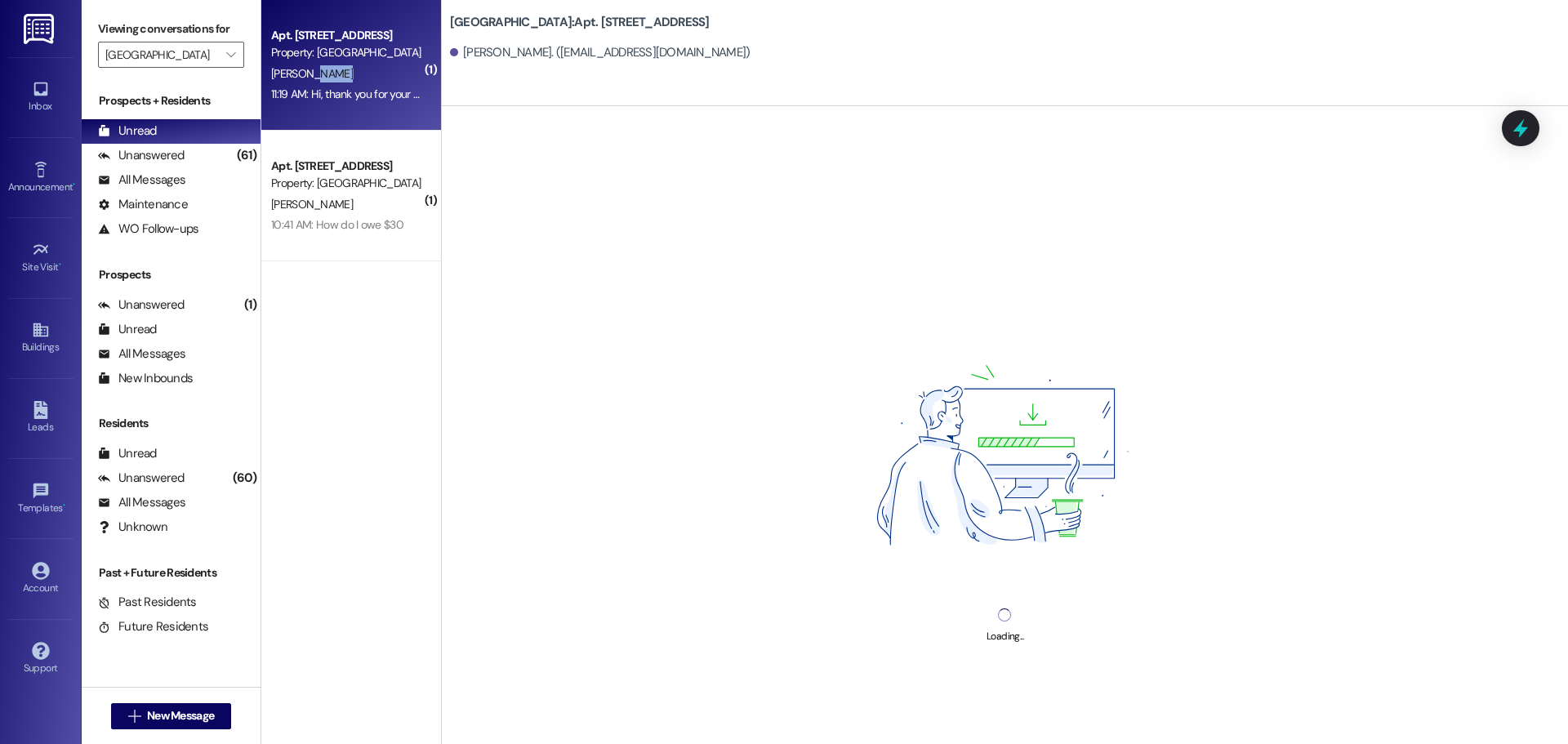
click at [339, 79] on div "[PERSON_NAME]" at bounding box center [347, 73] width 154 height 20
click at [331, 75] on div "[PERSON_NAME]" at bounding box center [347, 73] width 154 height 20
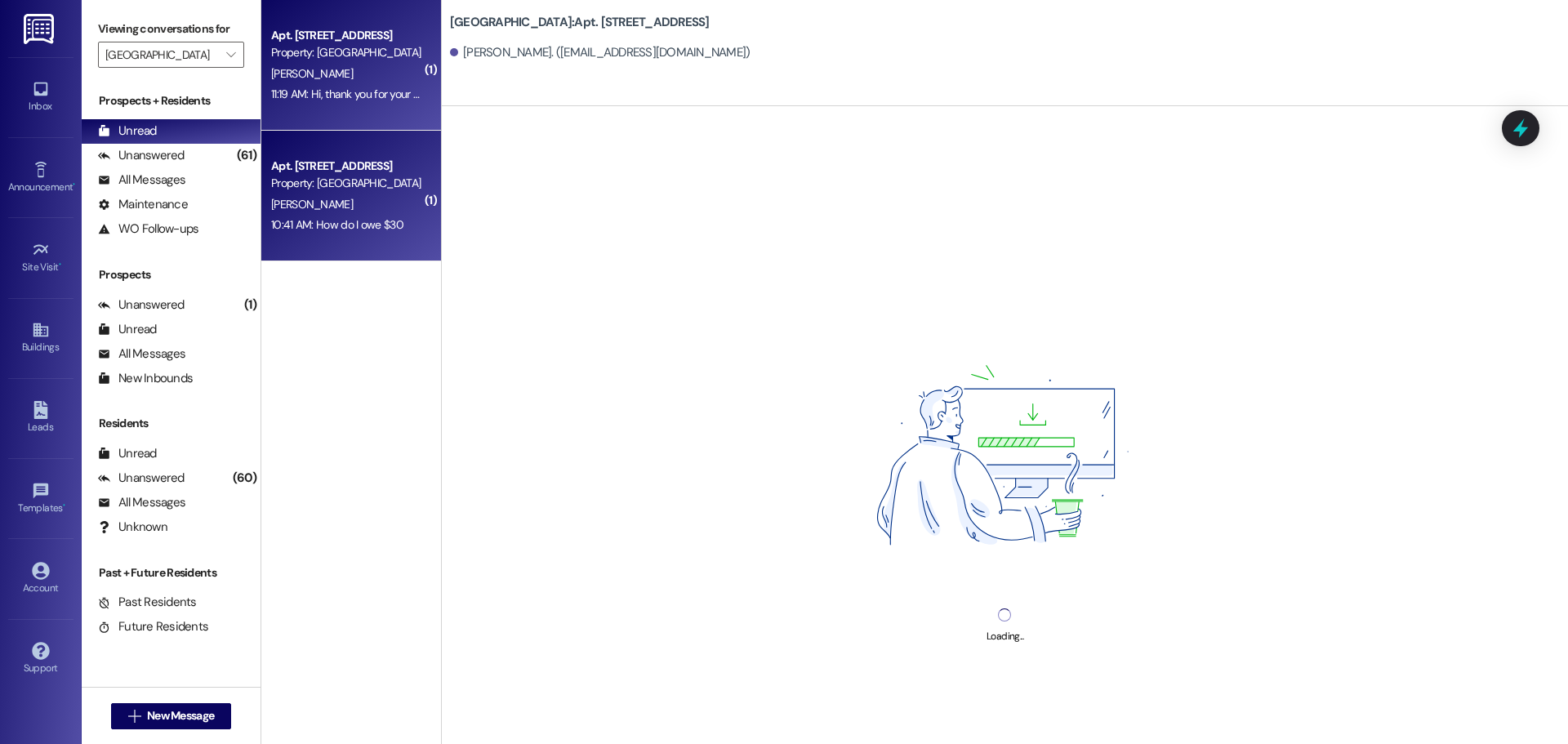
click at [327, 180] on div "Property: [GEOGRAPHIC_DATA]" at bounding box center [347, 183] width 151 height 17
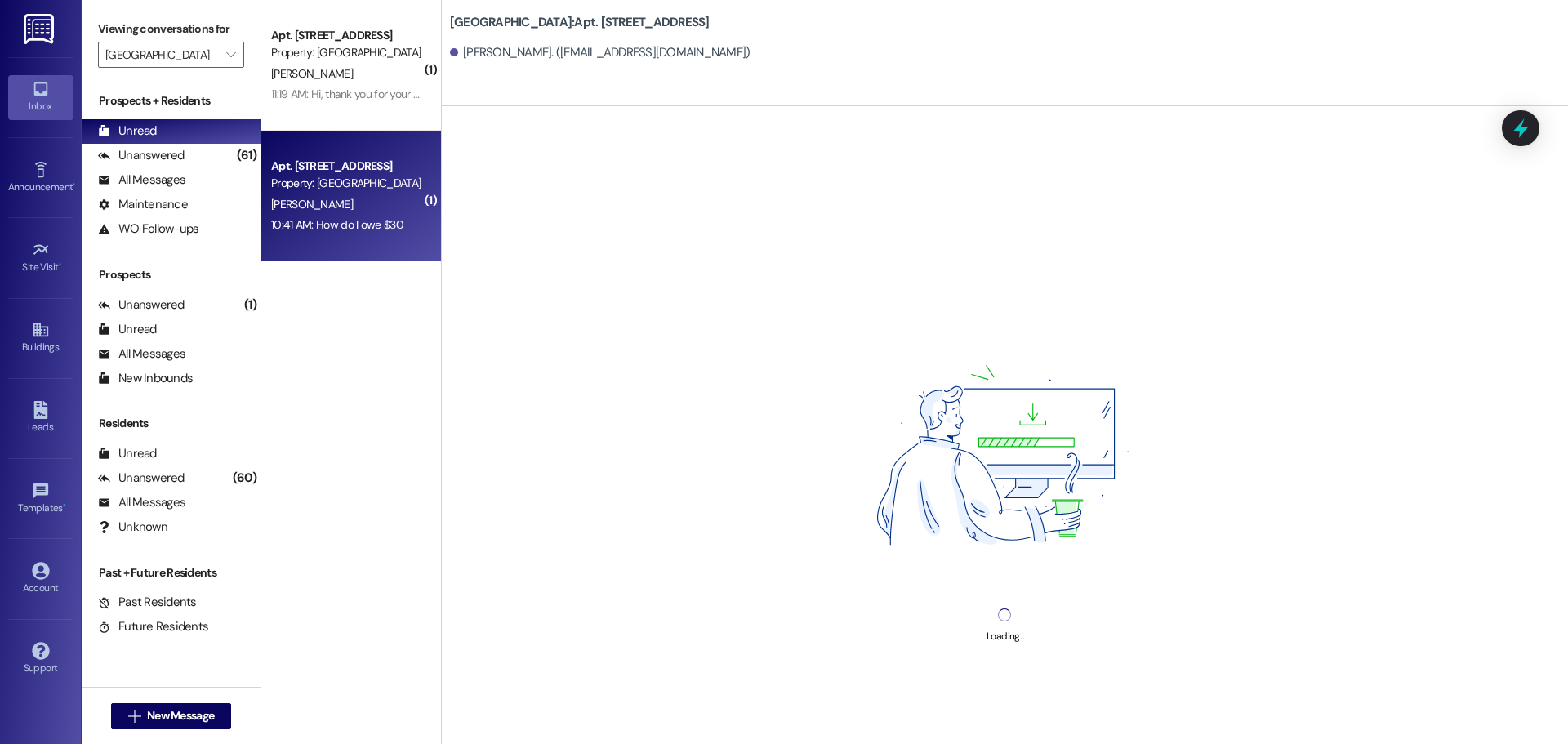
click at [43, 95] on icon at bounding box center [40, 90] width 13 height 13
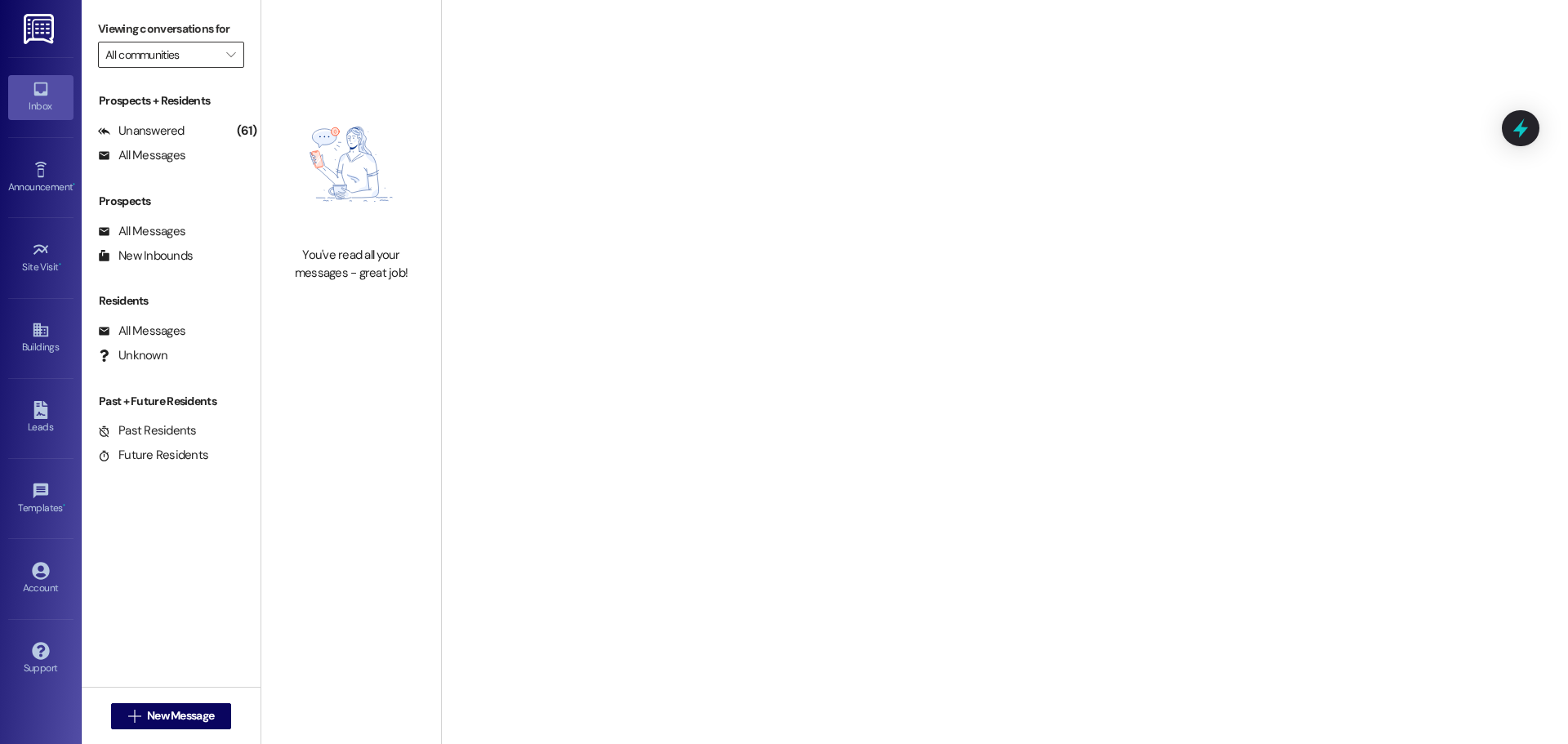
click at [137, 55] on input "All communities" at bounding box center [161, 54] width 113 height 26
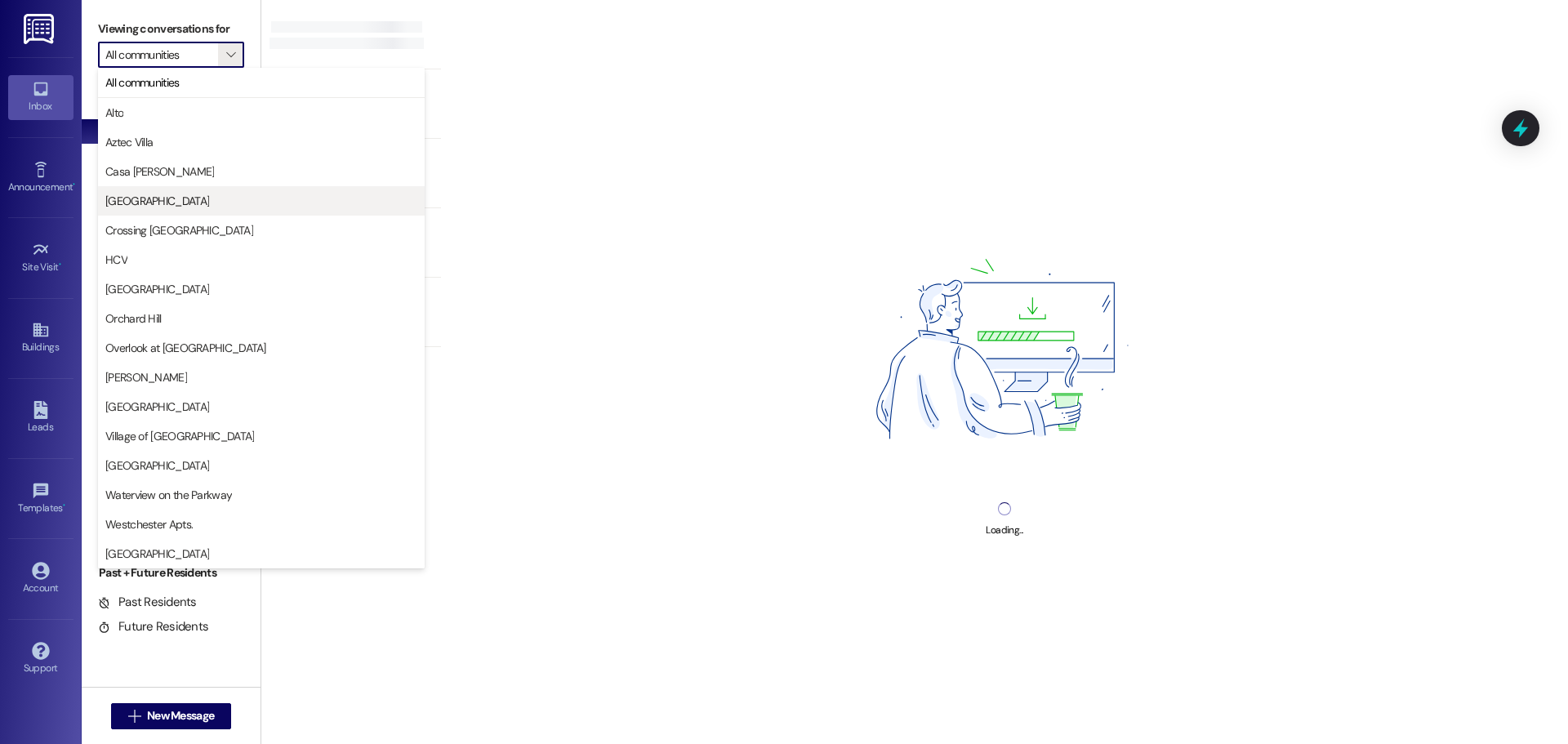
click at [133, 207] on span "[GEOGRAPHIC_DATA]" at bounding box center [157, 200] width 104 height 16
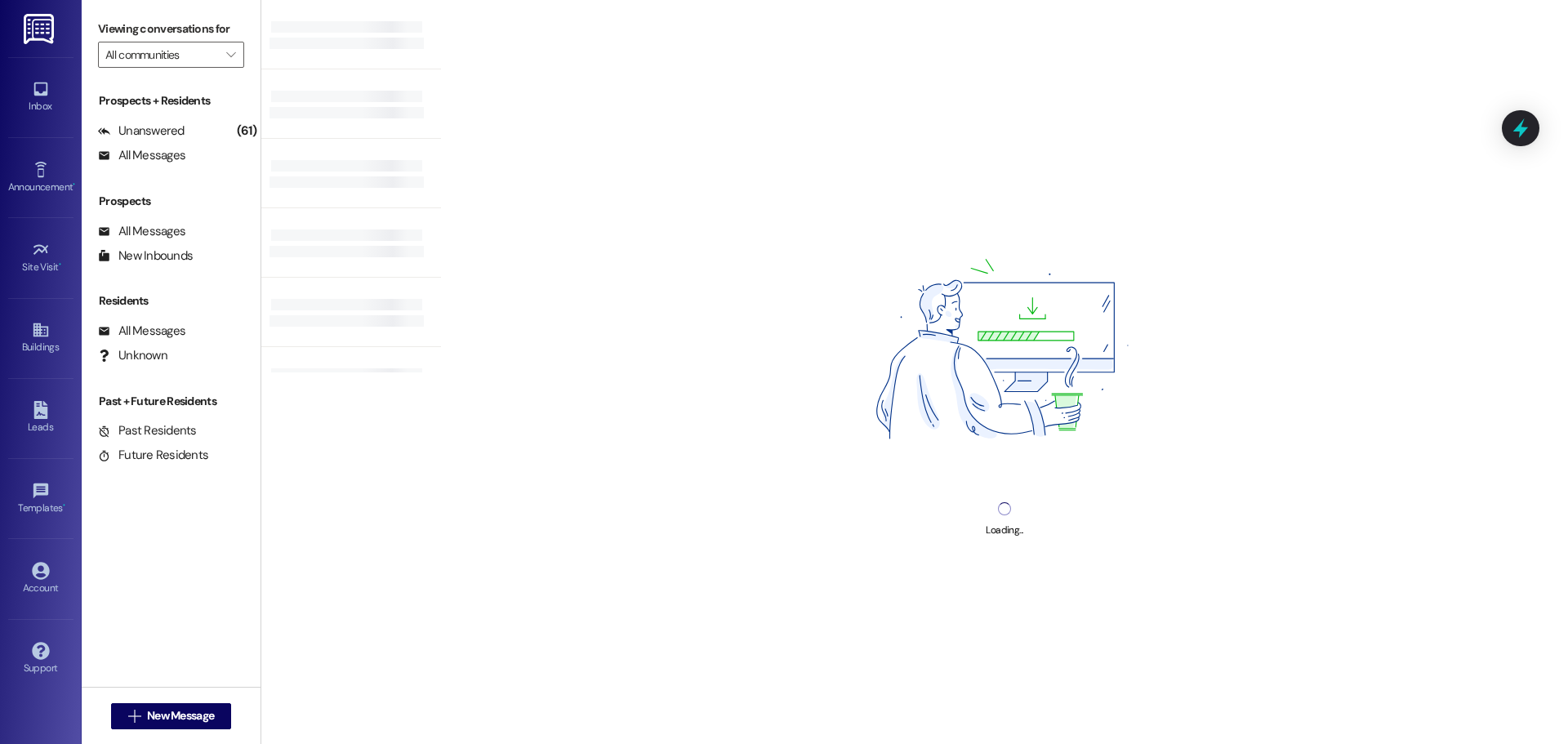
type input "[GEOGRAPHIC_DATA]"
